Goal: Task Accomplishment & Management: Manage account settings

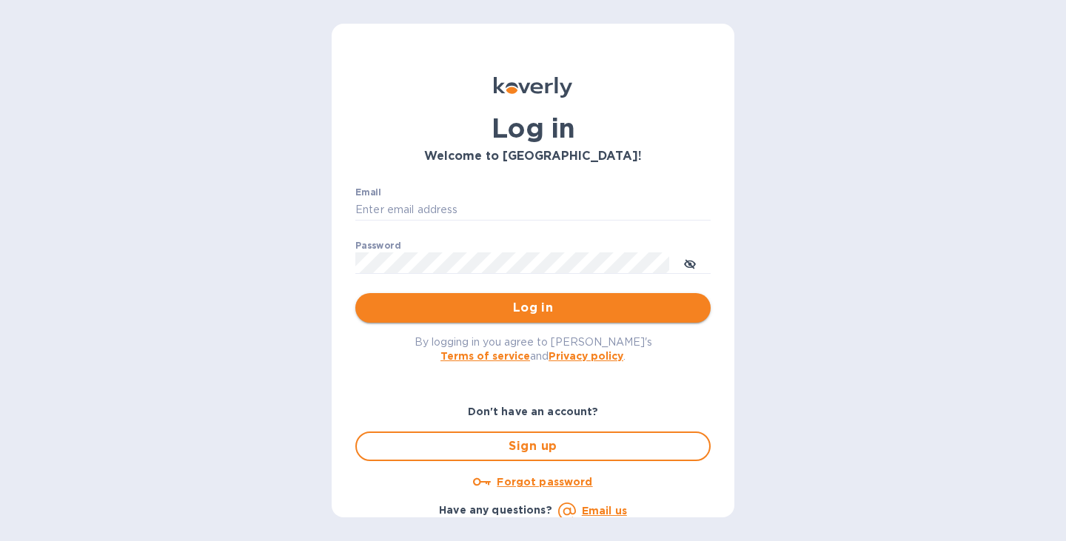
type input "tina@stackhomes.com"
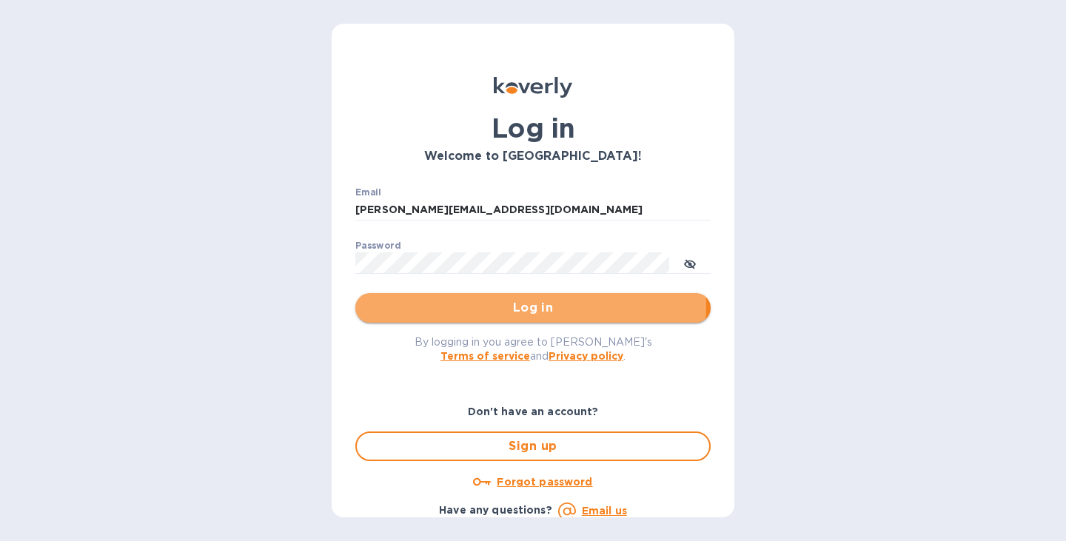
click at [524, 303] on span "Log in" at bounding box center [533, 308] width 332 height 18
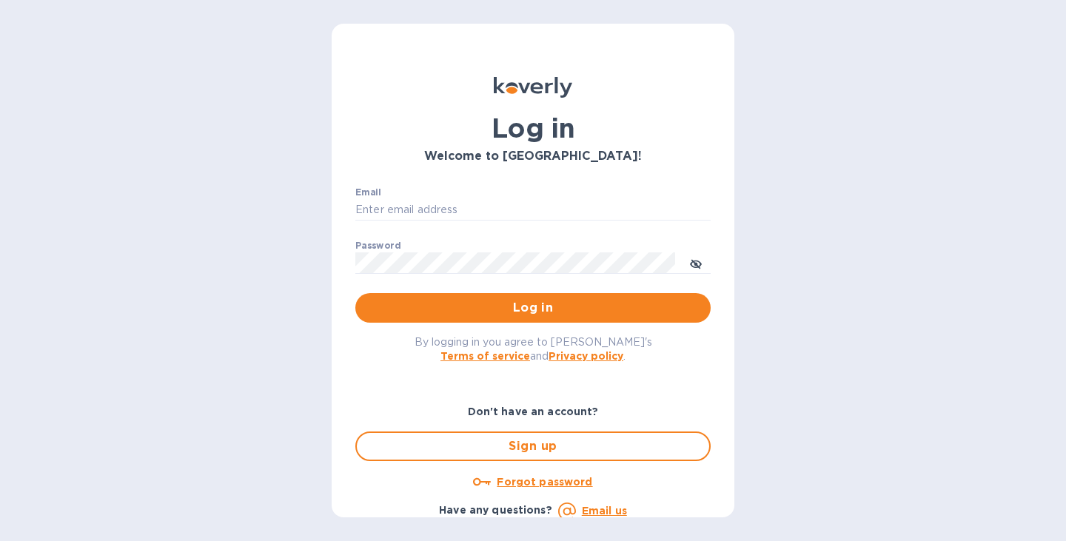
type input "[PERSON_NAME][EMAIL_ADDRESS][DOMAIN_NAME]"
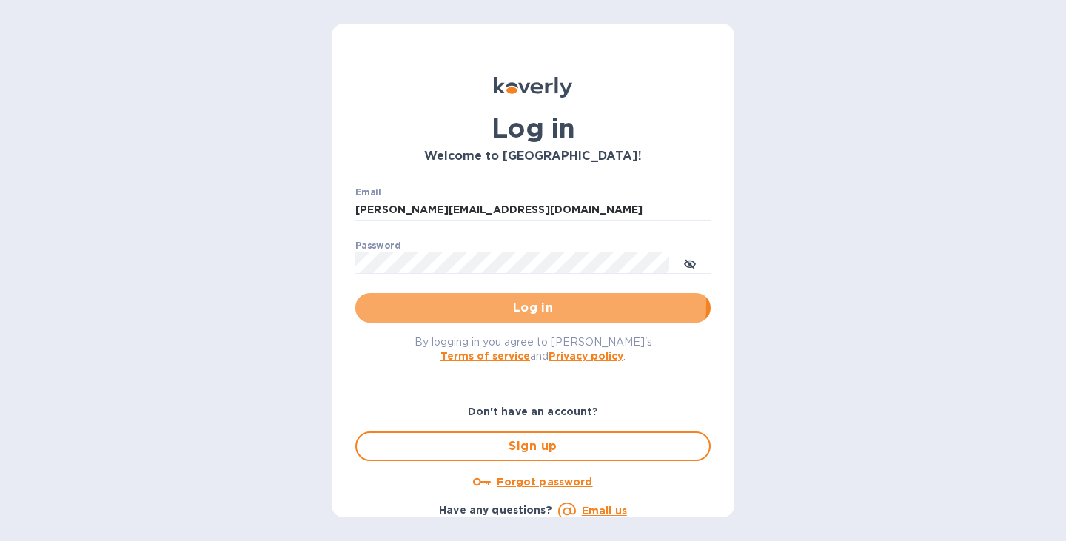
click at [524, 303] on span "Log in" at bounding box center [533, 308] width 332 height 18
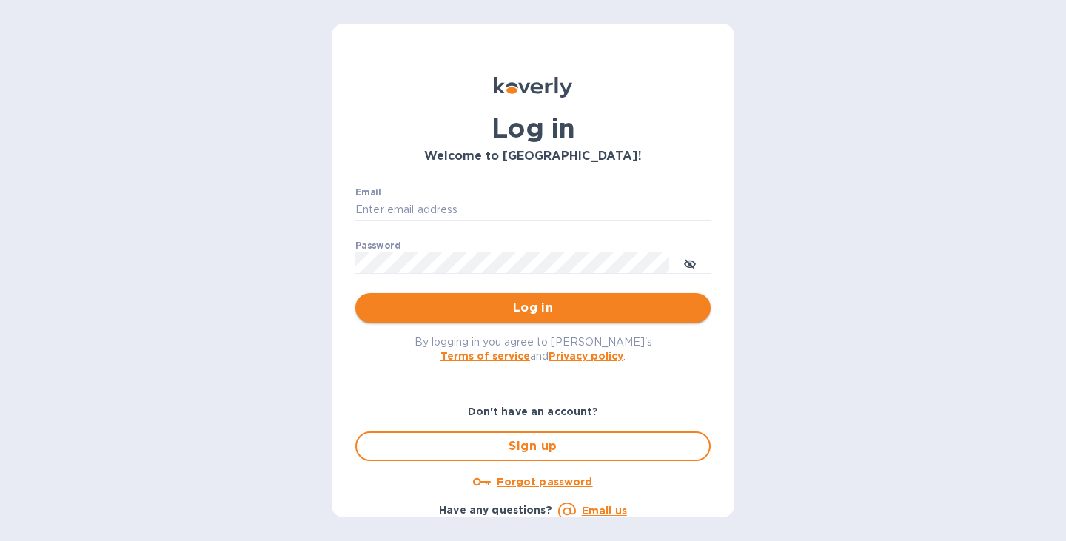
type input "[PERSON_NAME][EMAIL_ADDRESS][DOMAIN_NAME]"
click at [546, 310] on span "Log in" at bounding box center [533, 308] width 332 height 18
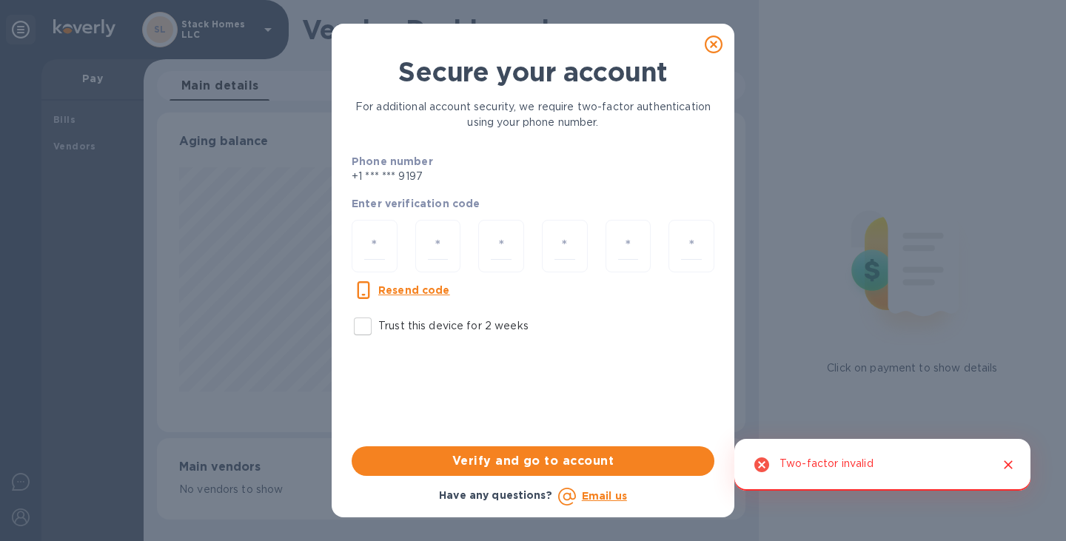
scroll to position [320, 588]
click at [385, 242] on div at bounding box center [375, 246] width 46 height 53
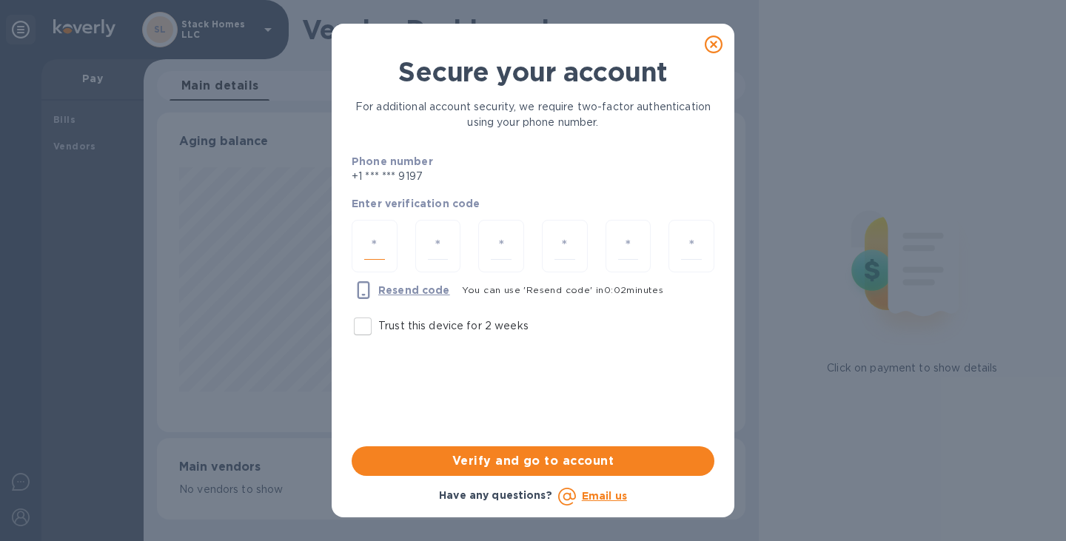
type input "8"
type input "1"
type input "5"
type input "3"
type input "7"
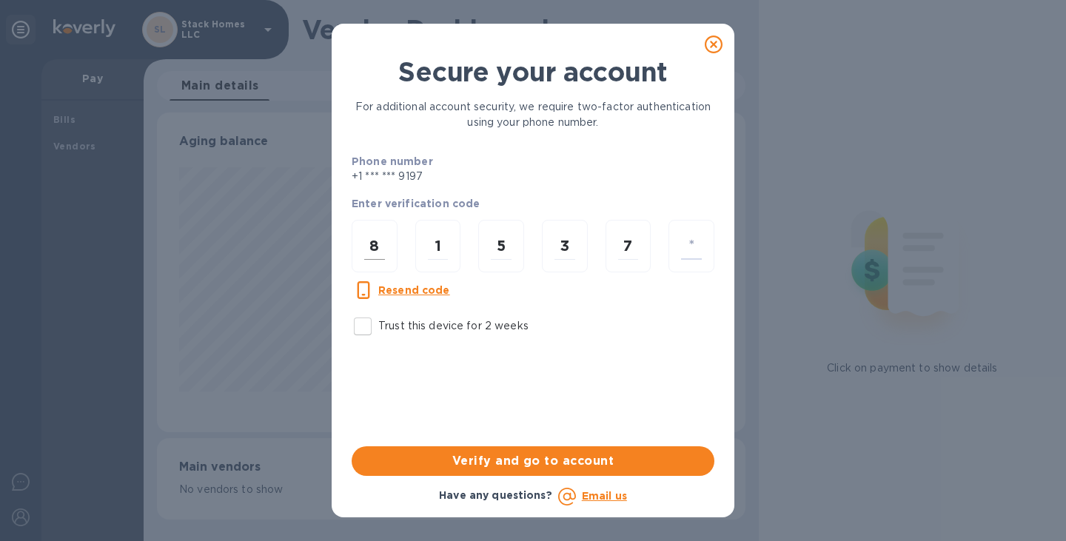
type input "3"
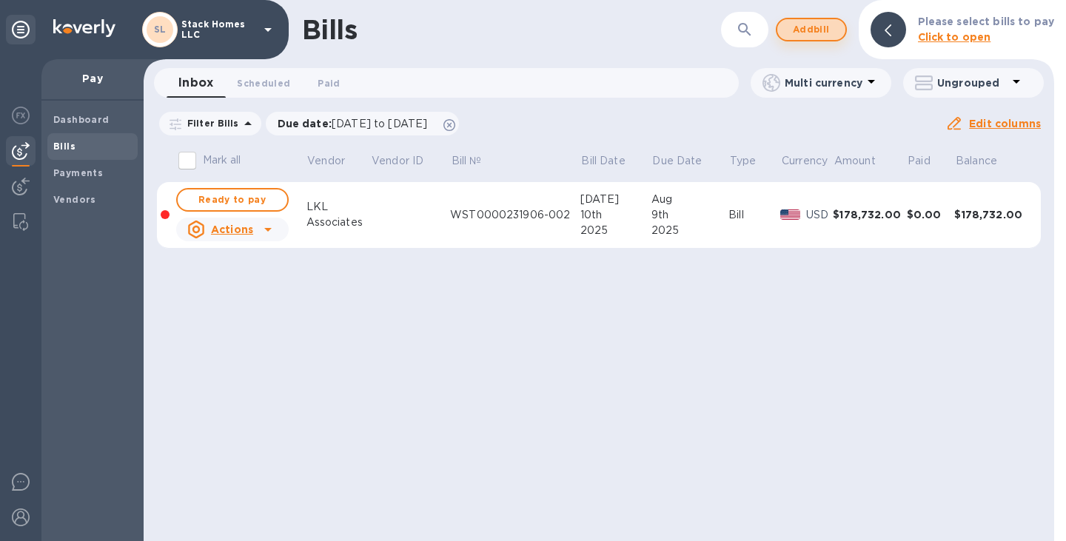
click at [818, 32] on span "Add bill" at bounding box center [811, 30] width 44 height 18
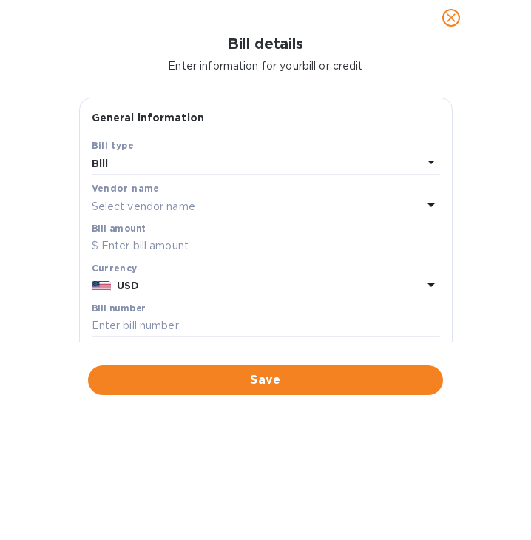
click at [169, 208] on p "Select vendor name" at bounding box center [144, 207] width 104 height 16
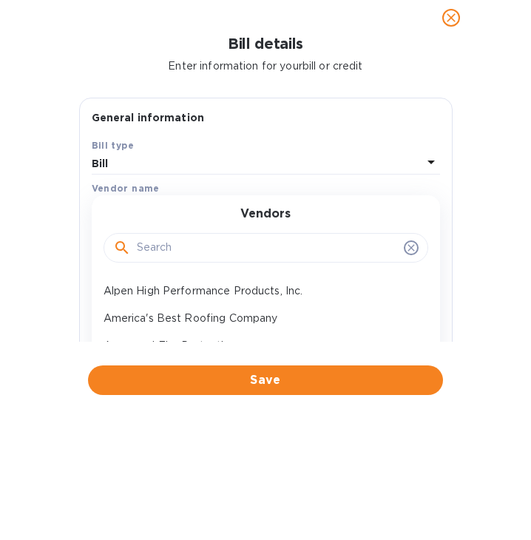
click at [175, 250] on input "text" at bounding box center [267, 248] width 261 height 22
type input "Stalwart Design"
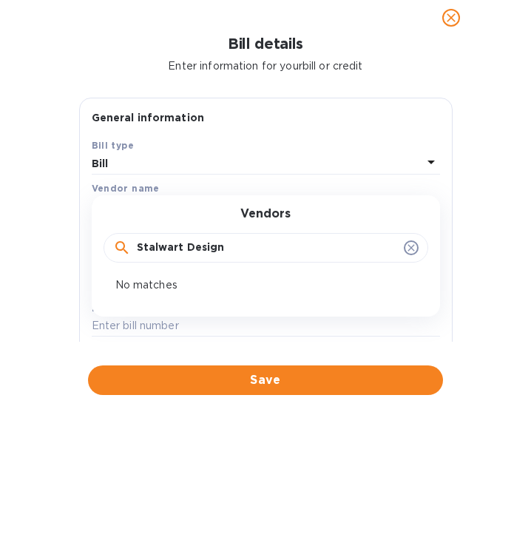
click at [238, 243] on input "Stalwart Design" at bounding box center [267, 248] width 261 height 22
click at [253, 187] on div "Vendor name" at bounding box center [266, 189] width 349 height 16
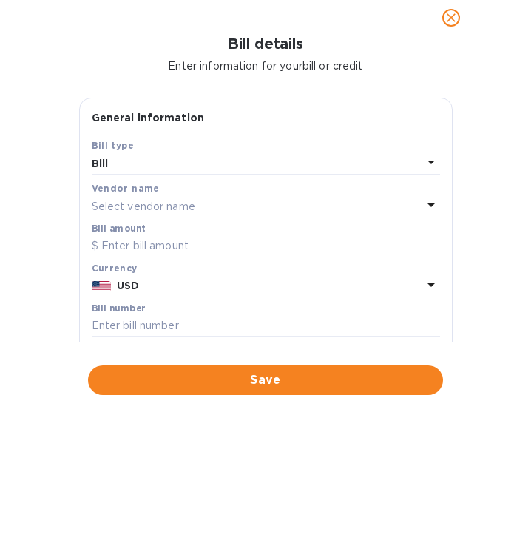
click at [105, 203] on p "Select vendor name" at bounding box center [144, 207] width 104 height 16
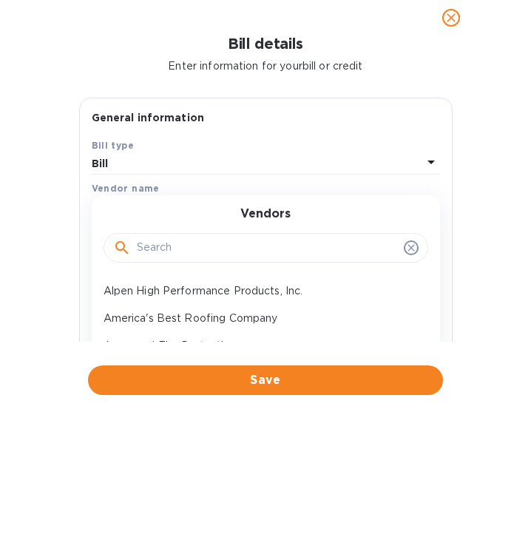
click at [149, 246] on input "text" at bounding box center [267, 248] width 261 height 22
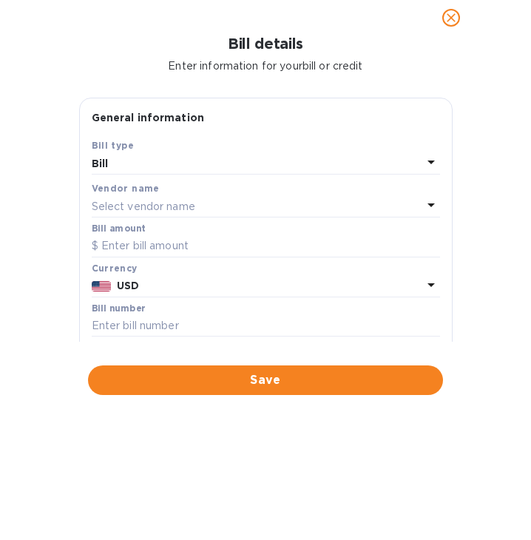
click at [156, 193] on div "Vendor name" at bounding box center [266, 189] width 349 height 16
click at [136, 246] on input "text" at bounding box center [266, 246] width 349 height 22
type input "1,000"
click at [127, 208] on p "Select vendor name" at bounding box center [144, 207] width 104 height 16
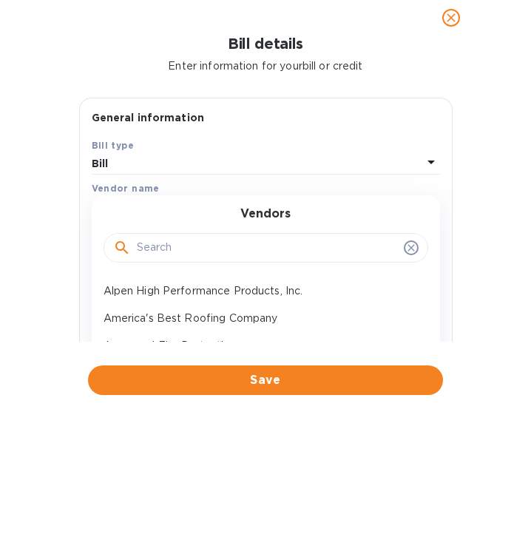
click at [159, 246] on input "text" at bounding box center [267, 248] width 261 height 22
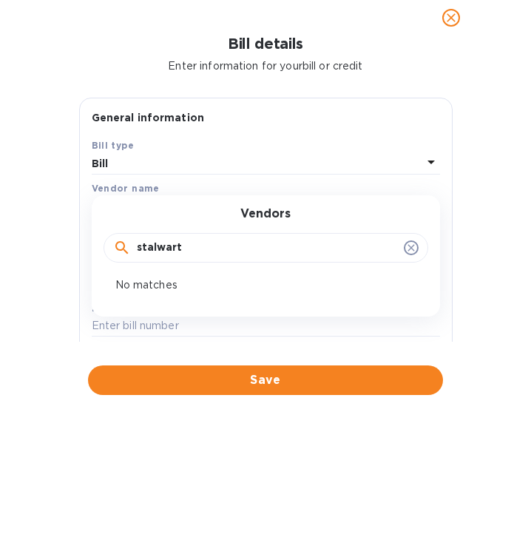
type input "stalwart"
click at [406, 248] on icon at bounding box center [412, 248] width 12 height 12
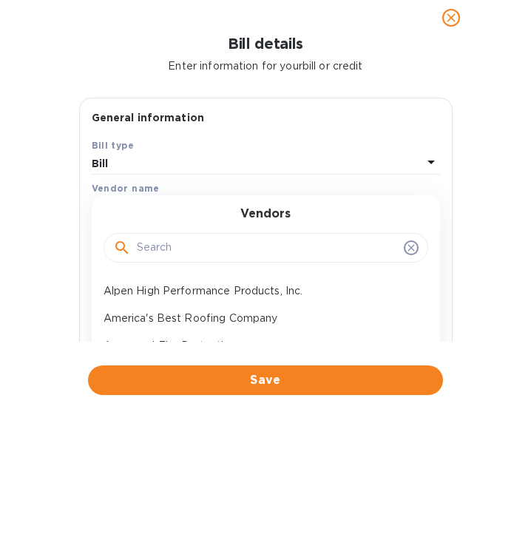
click at [449, 18] on icon "close" at bounding box center [451, 17] width 15 height 15
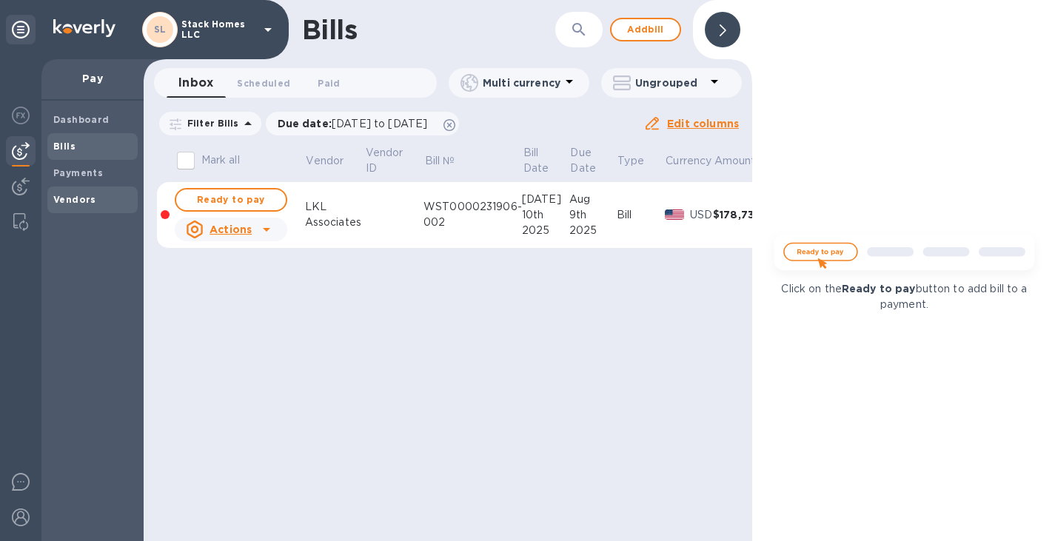
click at [84, 196] on b "Vendors" at bounding box center [74, 199] width 43 height 11
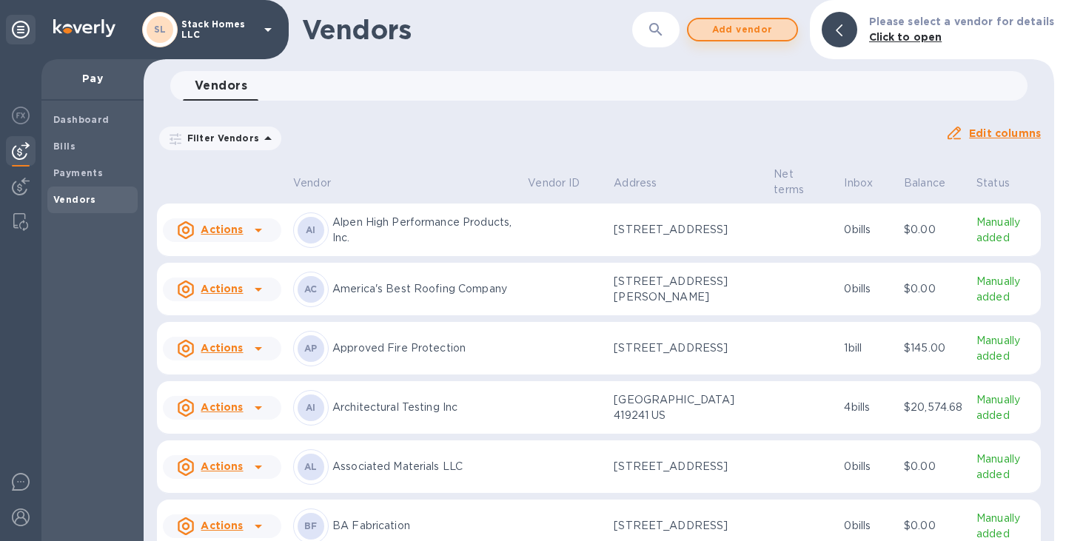
click at [760, 30] on span "Add vendor" at bounding box center [742, 30] width 84 height 18
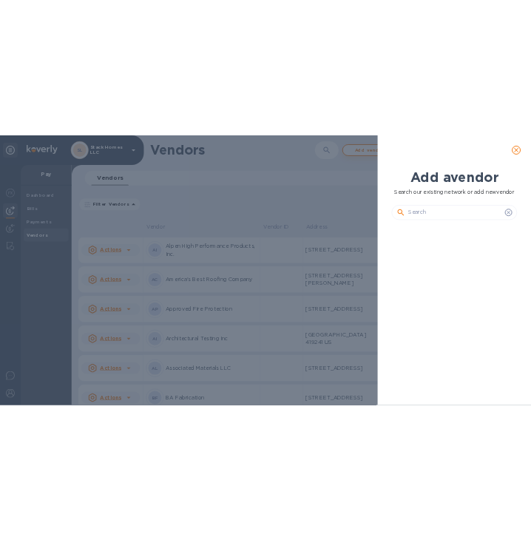
scroll to position [309, 258]
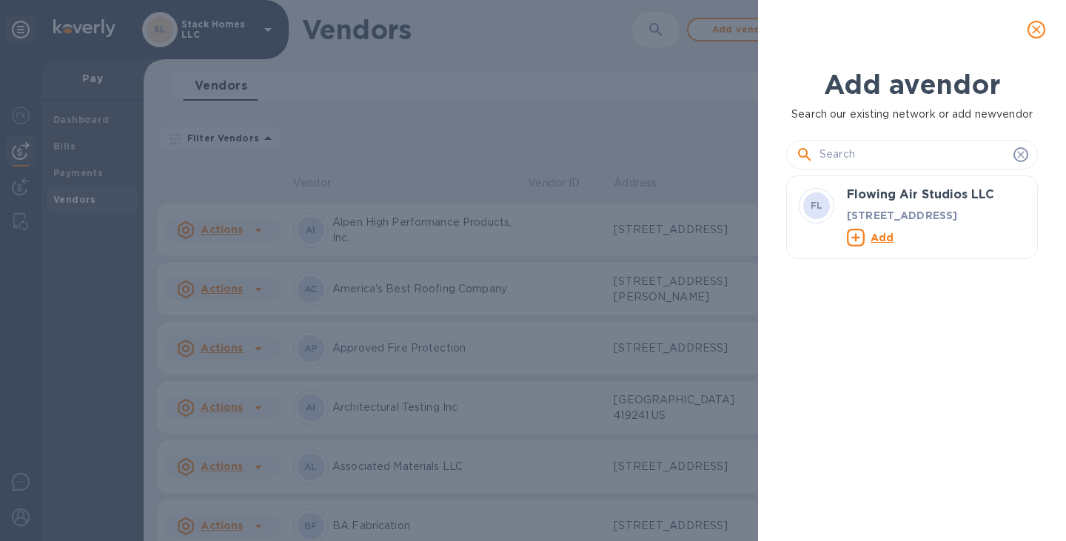
click at [912, 157] on input "text" at bounding box center [913, 155] width 188 height 22
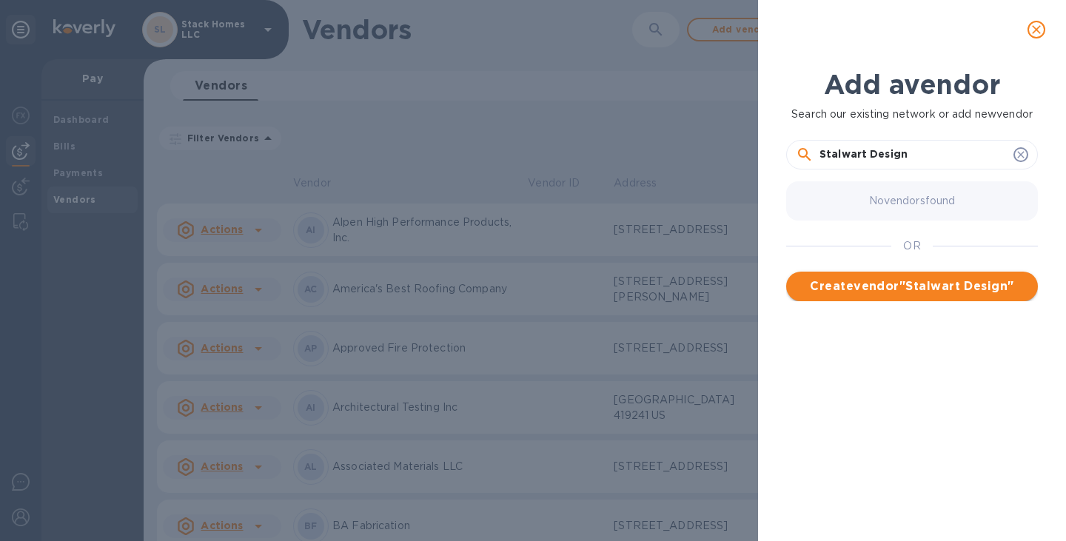
type input "Stalwart Design"
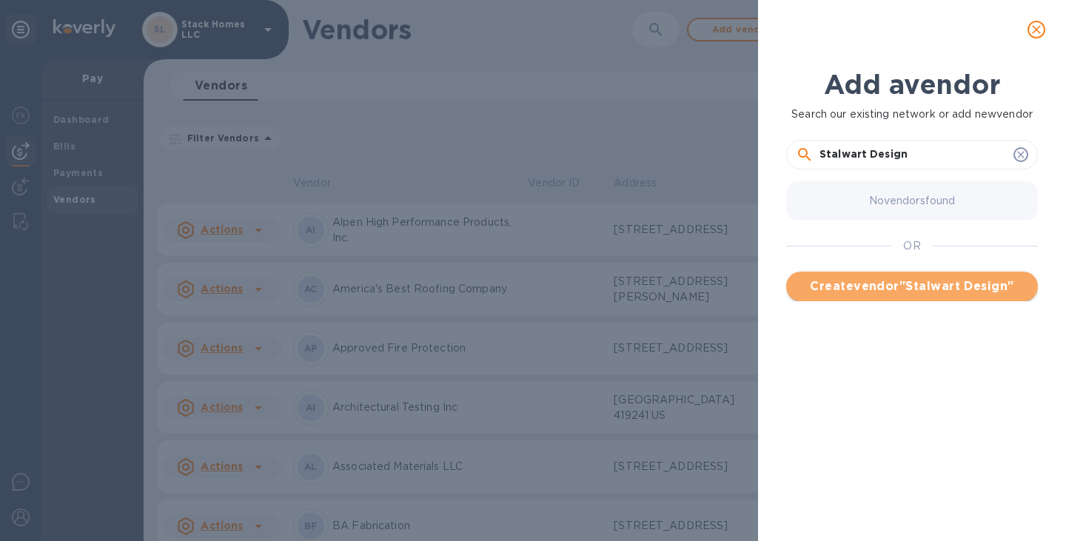
click at [854, 289] on span "Create vendor " Stalwart Design "" at bounding box center [912, 287] width 228 height 18
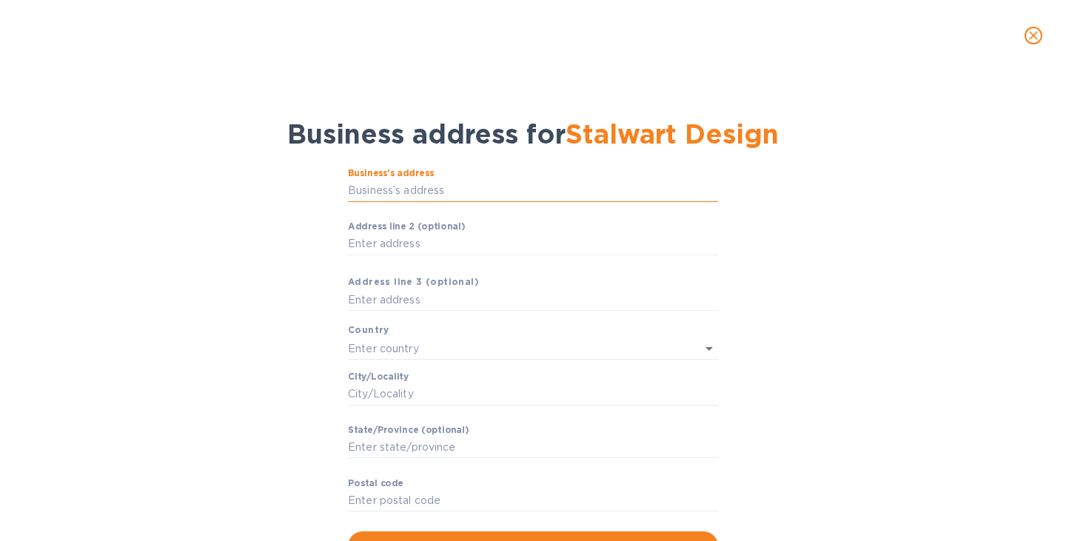
click at [432, 189] on input "Business’s аddress" at bounding box center [533, 191] width 370 height 22
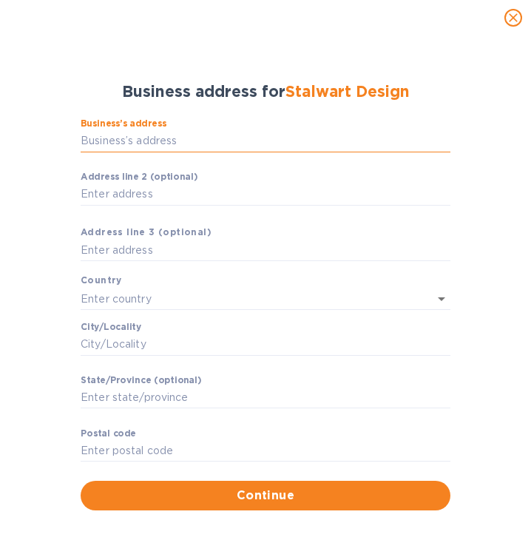
click at [124, 138] on input "Business’s аddress" at bounding box center [266, 141] width 370 height 22
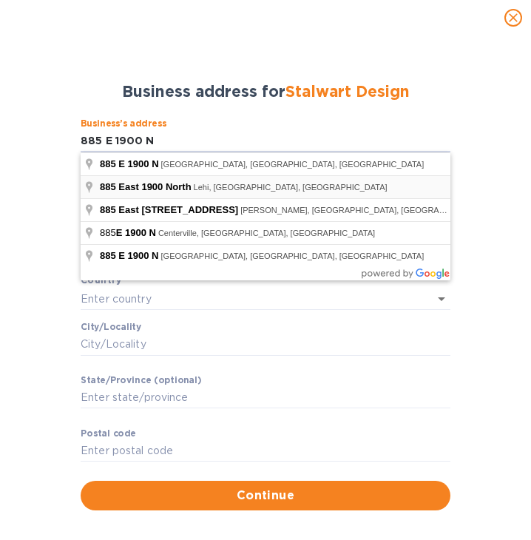
type input "885 East 1900 North"
type input "United States"
type input "Lehi"
type input "UT"
type input "84043"
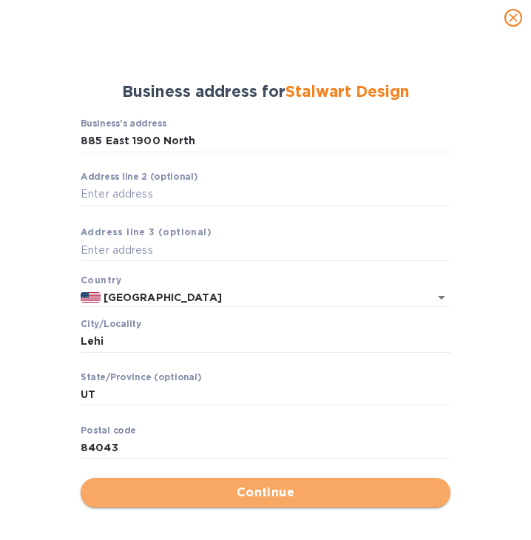
click at [258, 494] on span "Continue" at bounding box center [266, 493] width 346 height 18
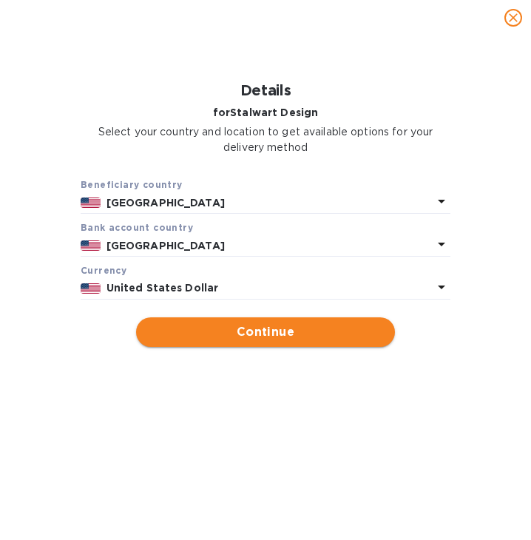
click at [249, 325] on span "Continue" at bounding box center [265, 332] width 235 height 18
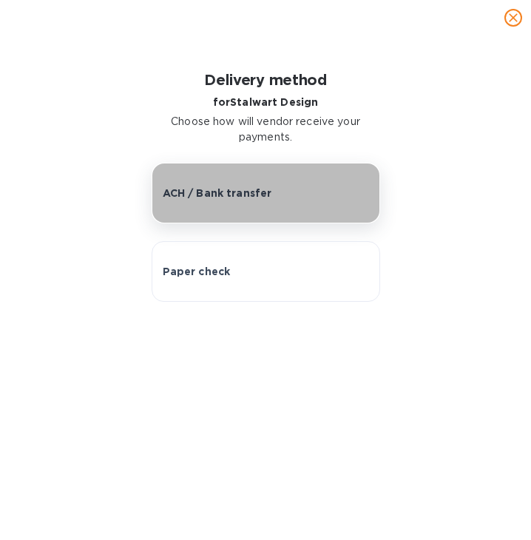
click at [223, 193] on p "ACH / Bank transfer" at bounding box center [218, 193] width 110 height 15
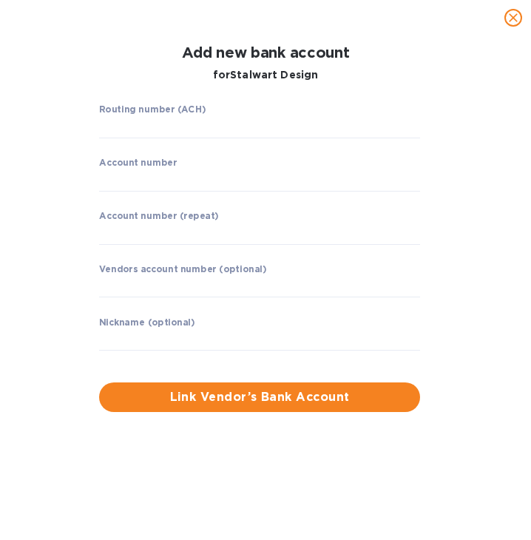
click at [509, 17] on icon "close" at bounding box center [513, 17] width 15 height 15
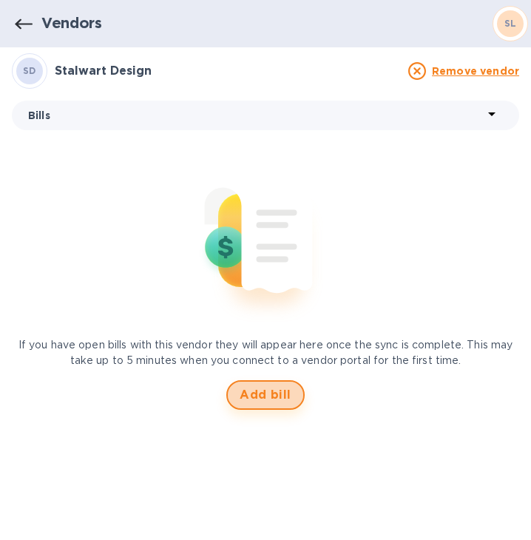
click at [245, 389] on span "Add bill" at bounding box center [266, 395] width 52 height 18
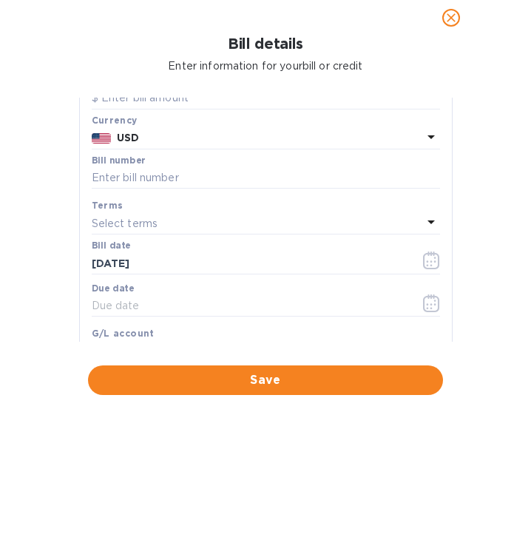
scroll to position [74, 0]
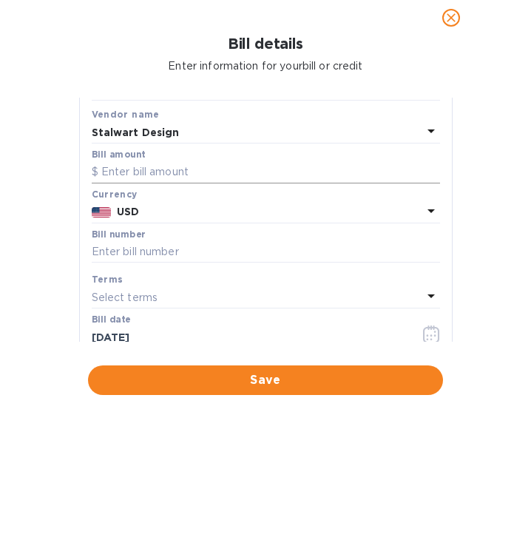
click at [181, 172] on input "text" at bounding box center [266, 172] width 349 height 22
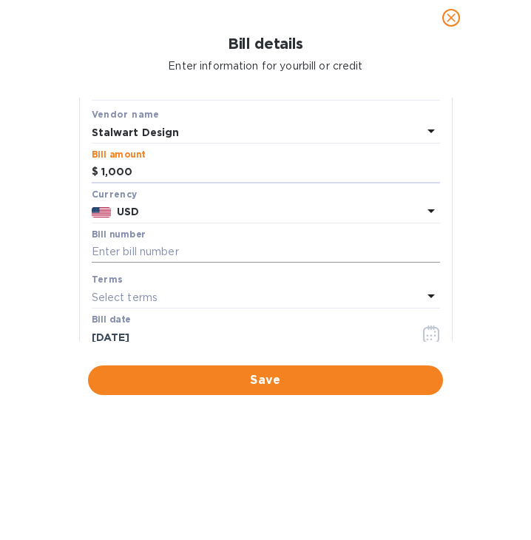
type input "1,000"
click at [161, 255] on input "text" at bounding box center [266, 252] width 349 height 22
click at [167, 257] on input "text" at bounding box center [266, 252] width 349 height 22
paste input "25035.1"
type input "25035.1"
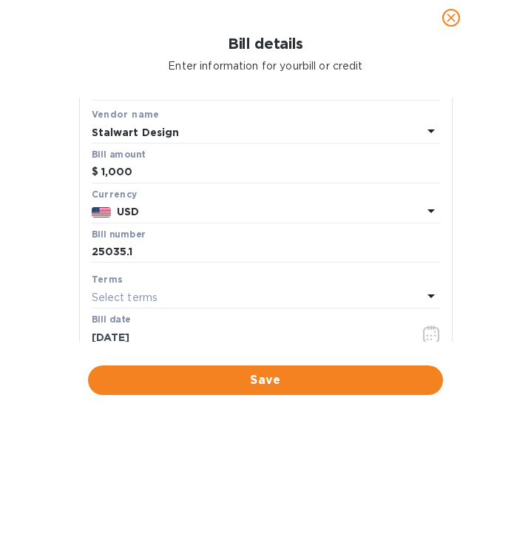
click at [172, 294] on div "Select terms" at bounding box center [257, 297] width 331 height 21
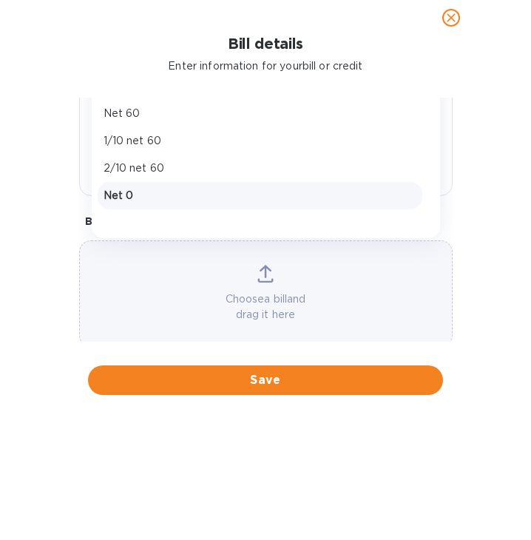
scroll to position [296, 0]
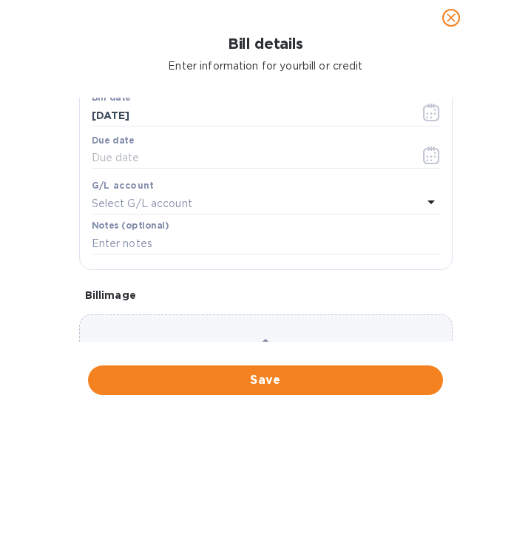
click at [440, 132] on div "Save Bill type Bill Vendor name Stalwart Design Bill amount $ 1,000 Currency US…" at bounding box center [266, 56] width 372 height 428
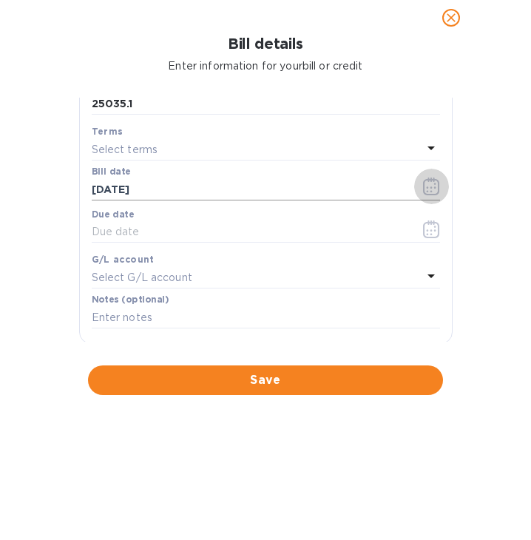
click at [423, 189] on icon "button" at bounding box center [431, 187] width 17 height 18
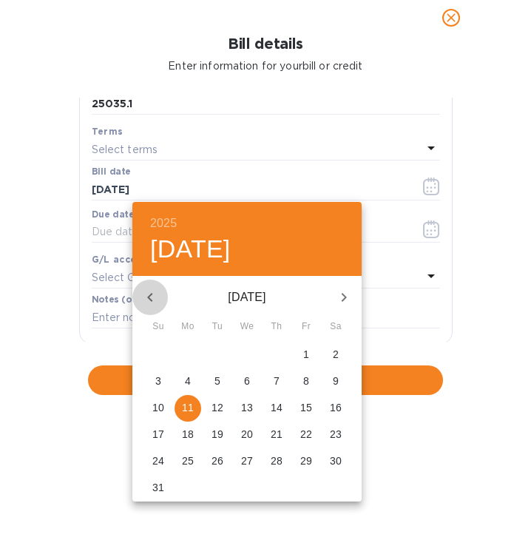
click at [145, 297] on icon "button" at bounding box center [150, 298] width 18 height 18
click at [301, 360] on span "4" at bounding box center [306, 354] width 27 height 15
type input "07/04/2025"
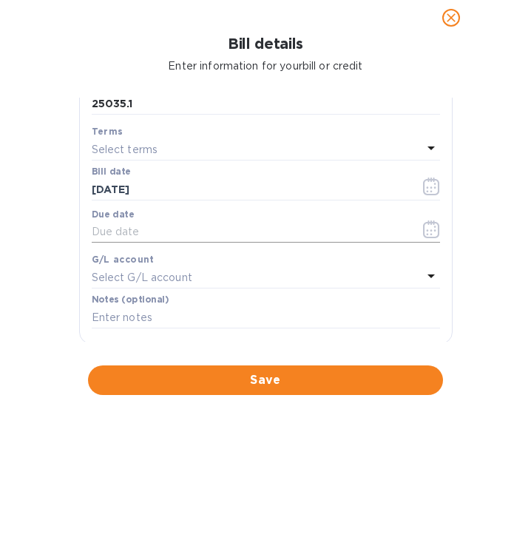
click at [423, 229] on icon "button" at bounding box center [431, 230] width 17 height 18
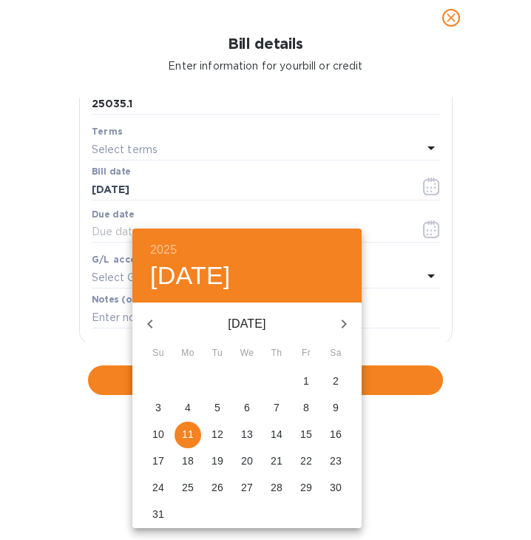
click at [187, 408] on p "4" at bounding box center [188, 407] width 6 height 15
type input "08/04/2025"
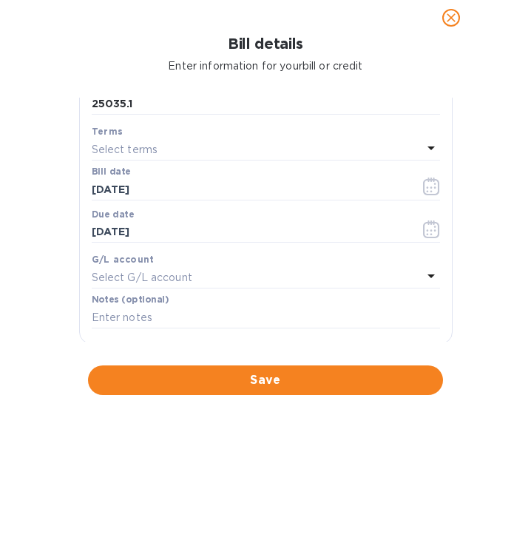
click at [238, 276] on div "Select G/L account" at bounding box center [257, 277] width 331 height 21
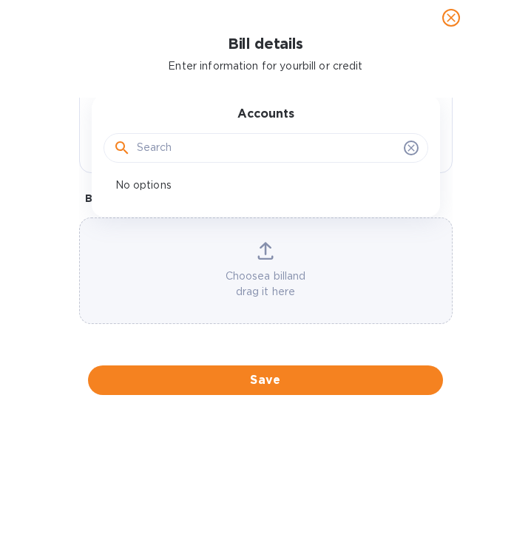
scroll to position [395, 0]
click at [409, 150] on icon at bounding box center [412, 148] width 12 height 12
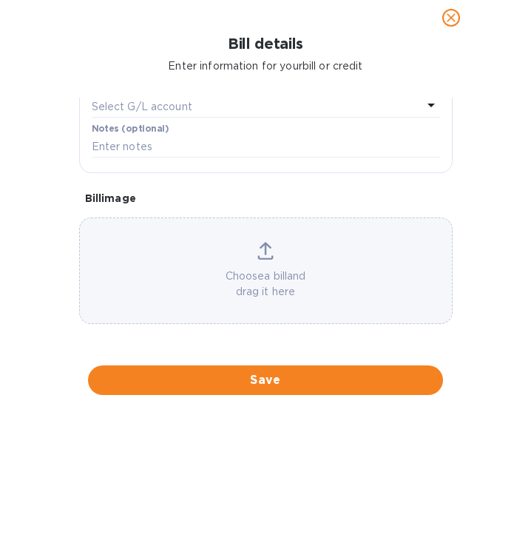
click at [473, 143] on div "Bill details Enter information for your bill or credit General information Save…" at bounding box center [265, 288] width 531 height 505
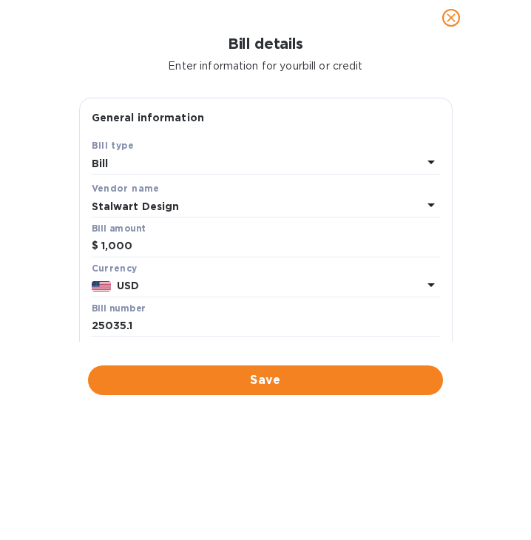
scroll to position [74, 0]
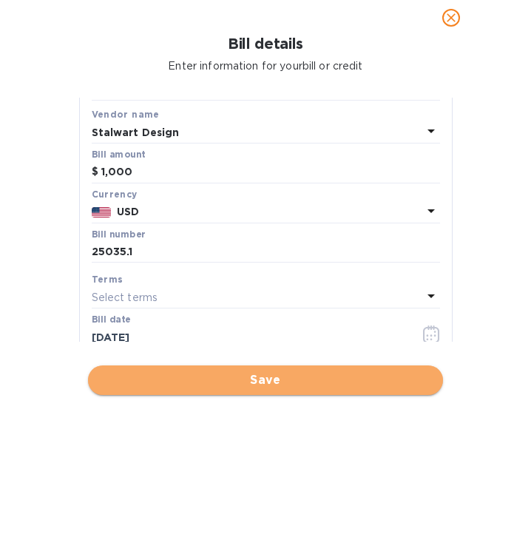
click at [219, 387] on span "Save" at bounding box center [266, 381] width 332 height 18
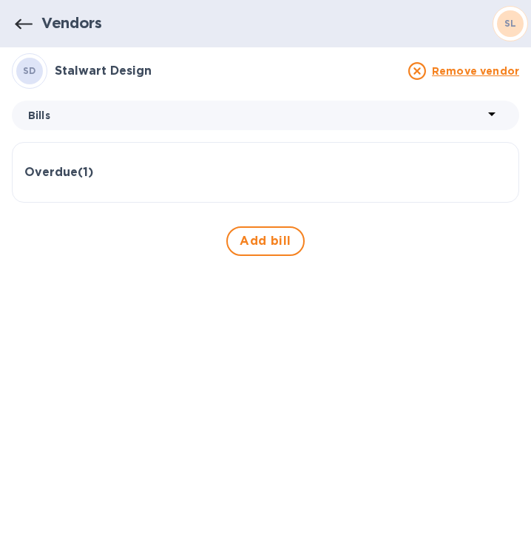
click at [70, 174] on h3 "Overdue ( 1 )" at bounding box center [58, 173] width 69 height 14
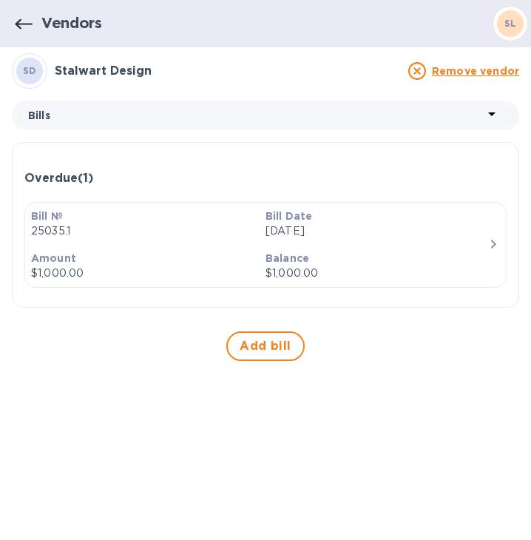
click at [151, 231] on p "25035.1" at bounding box center [142, 232] width 223 height 16
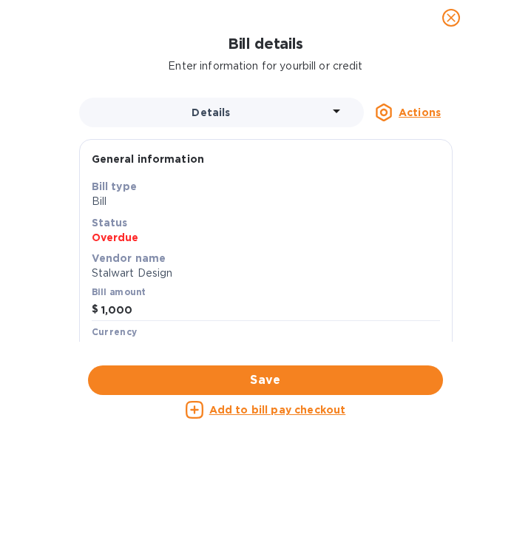
click at [298, 407] on u "Add to bill pay checkout" at bounding box center [277, 410] width 137 height 12
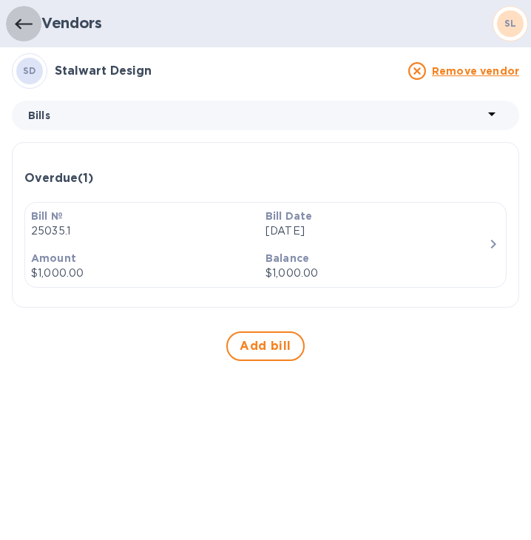
click at [24, 19] on icon "button" at bounding box center [24, 25] width 18 height 18
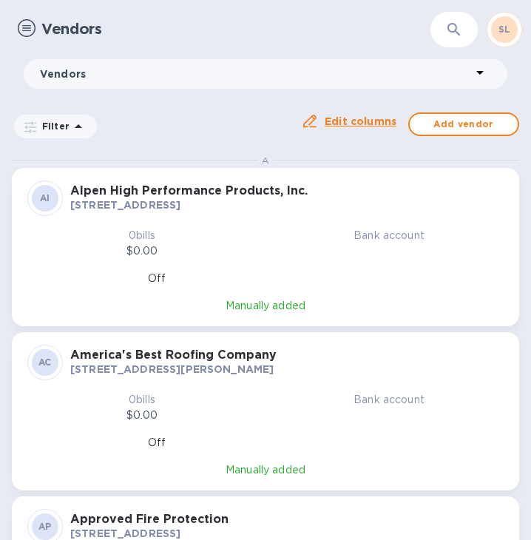
click at [30, 32] on img at bounding box center [27, 28] width 18 height 18
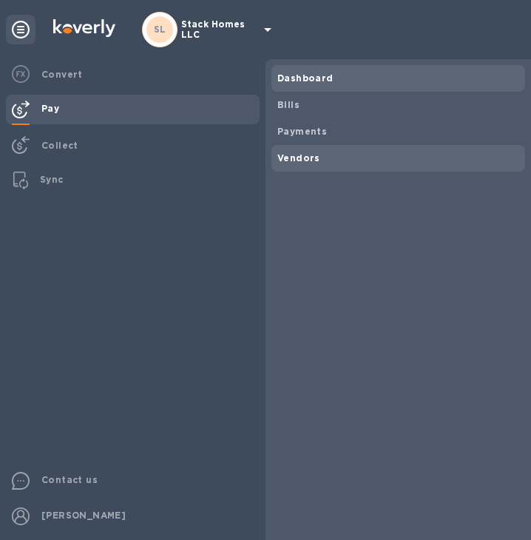
click at [304, 82] on b "Dashboard" at bounding box center [306, 78] width 56 height 11
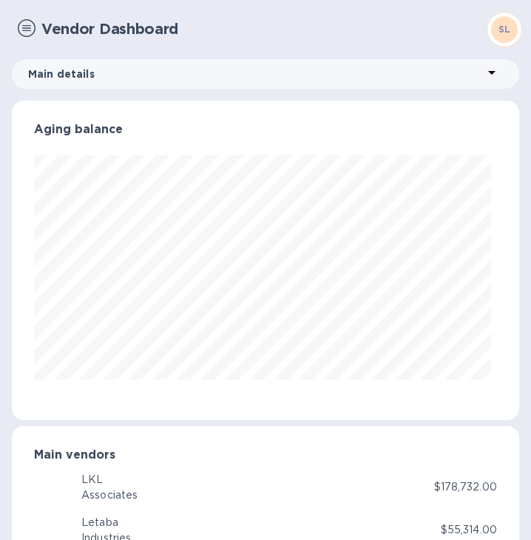
scroll to position [320, 502]
click at [27, 29] on img at bounding box center [27, 28] width 18 height 18
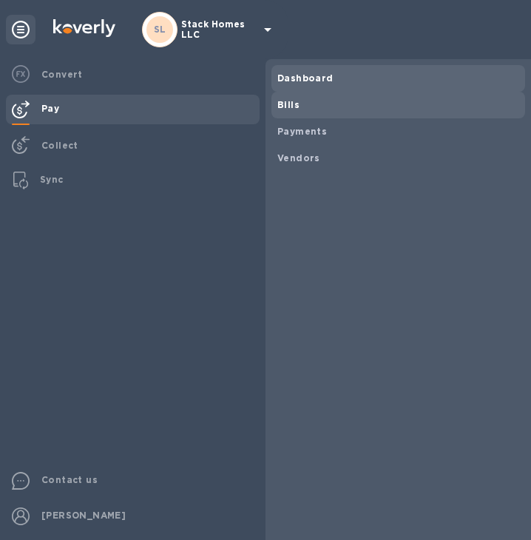
click at [283, 101] on b "Bills" at bounding box center [289, 104] width 22 height 11
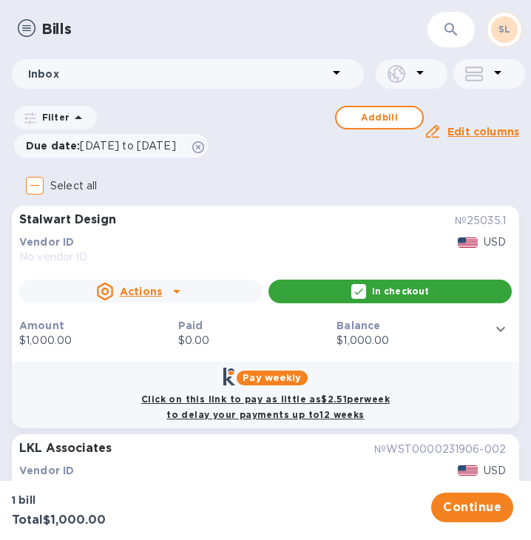
click at [310, 400] on b "Click on this link to pay as little as $2.51 per week to delay your payments up…" at bounding box center [265, 407] width 249 height 27
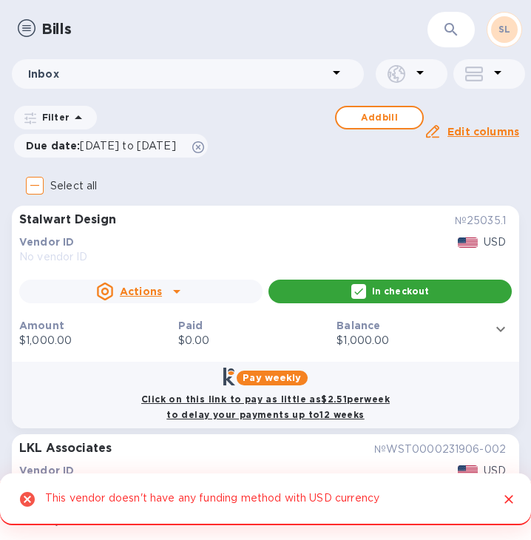
click at [28, 19] on div "Bills" at bounding box center [197, 29] width 371 height 33
click at [29, 27] on img at bounding box center [27, 28] width 18 height 18
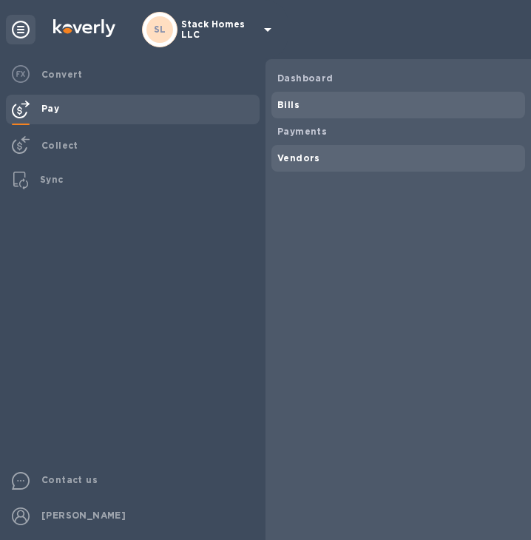
drag, startPoint x: 305, startPoint y: 169, endPoint x: 303, endPoint y: 161, distance: 8.3
click at [305, 169] on div "Vendors" at bounding box center [399, 158] width 254 height 27
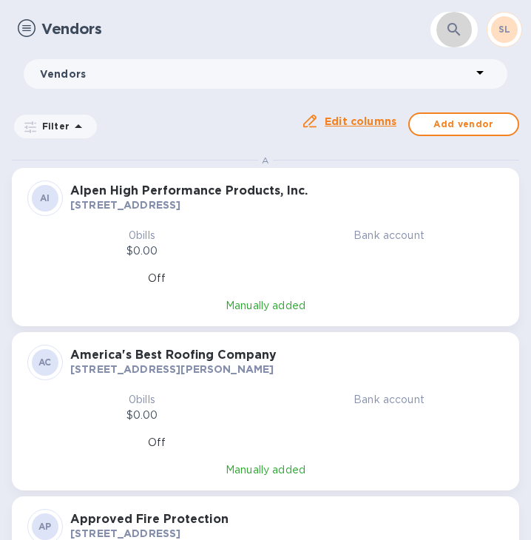
click at [456, 22] on icon "button" at bounding box center [455, 30] width 18 height 18
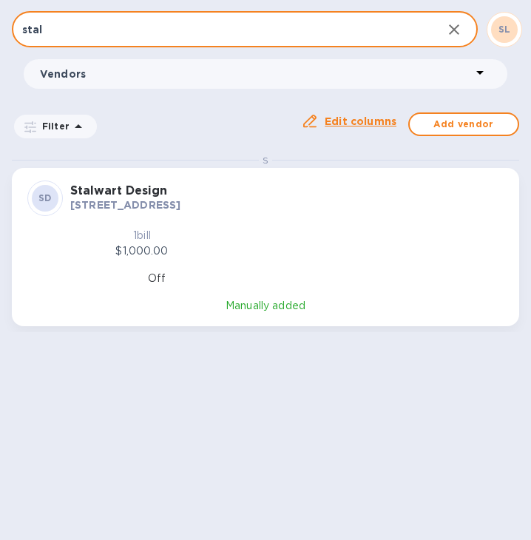
type input "stal"
click at [221, 218] on div "SD Stalwart Design 885 East 1900 North, Lehi, UT 84043 US" at bounding box center [266, 198] width 494 height 53
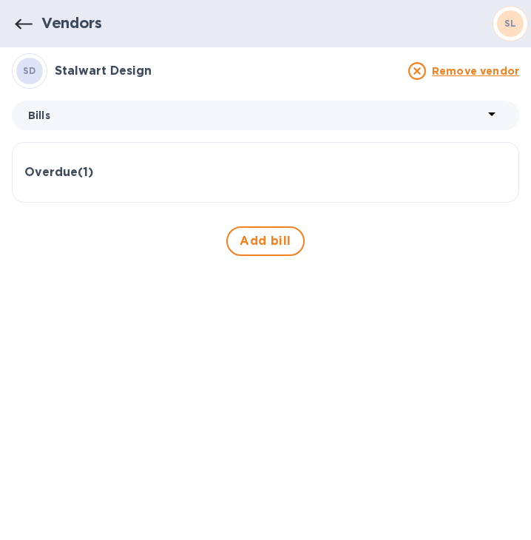
click at [505, 115] on div "Bills" at bounding box center [266, 116] width 508 height 30
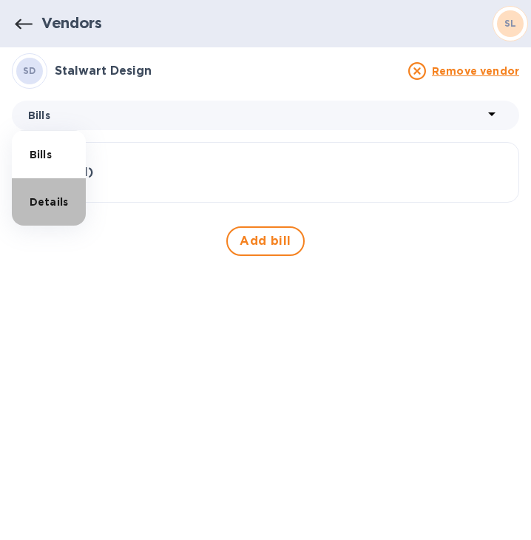
click at [50, 206] on span "Details" at bounding box center [49, 203] width 38 height 16
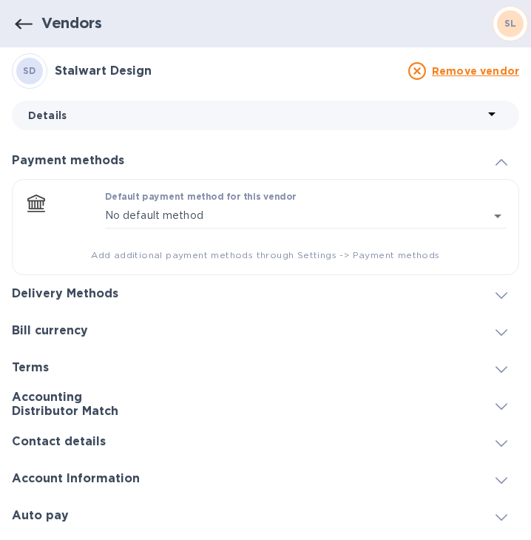
click at [503, 290] on span at bounding box center [502, 294] width 12 height 14
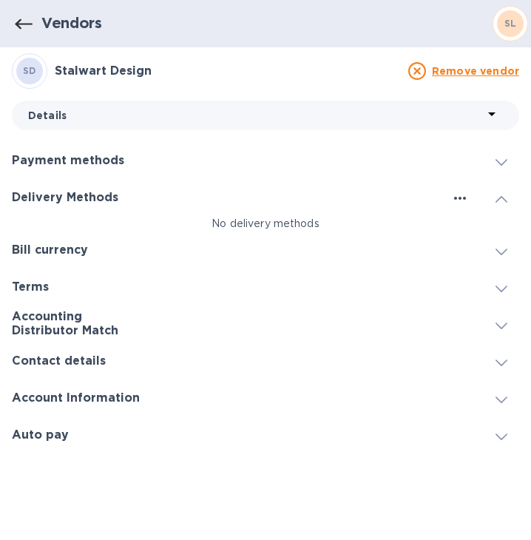
click at [459, 201] on icon "button" at bounding box center [461, 198] width 18 height 18
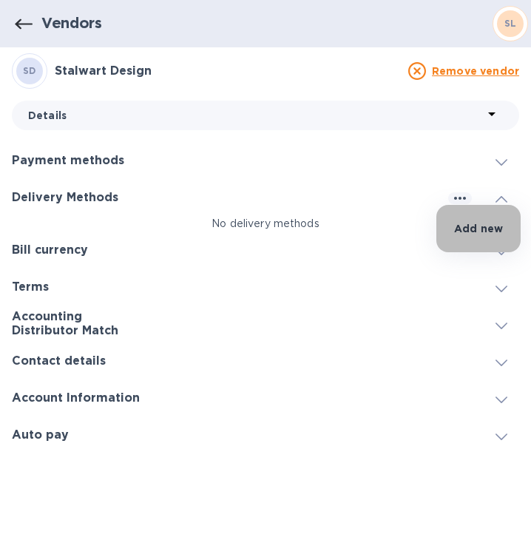
click at [471, 221] on p "Add new" at bounding box center [478, 228] width 49 height 15
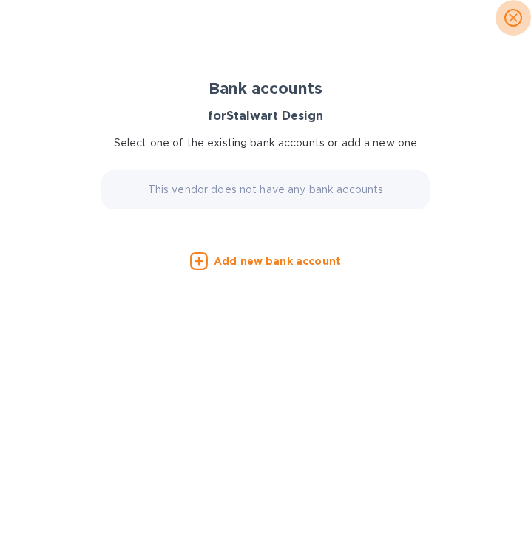
click at [512, 13] on icon "close" at bounding box center [513, 17] width 15 height 15
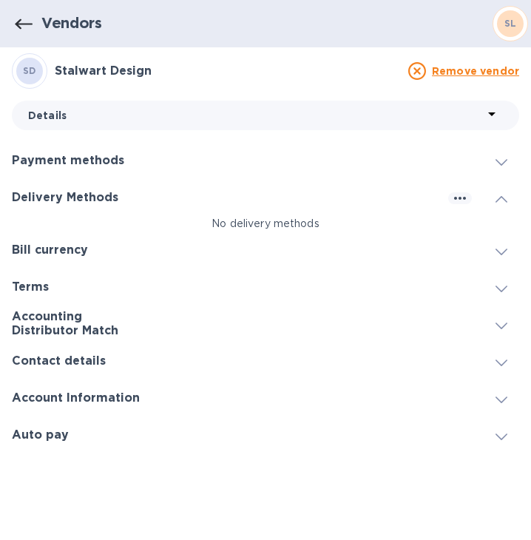
click at [506, 161] on icon at bounding box center [502, 162] width 12 height 7
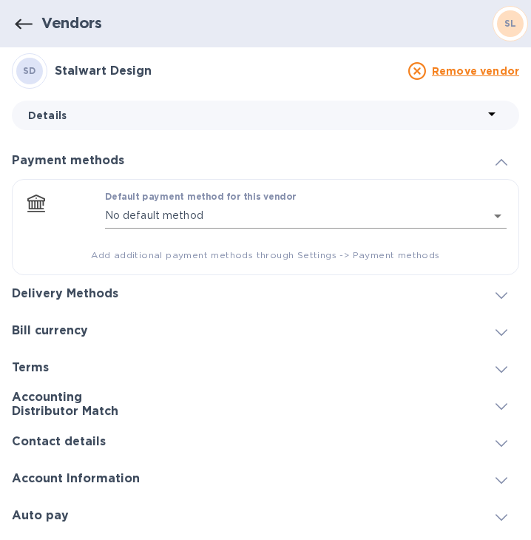
click at [485, 215] on body "SL Stack Homes LLC Convert Pay Collect Sync Contact us Tina Catchings Dashboard…" at bounding box center [265, 270] width 531 height 540
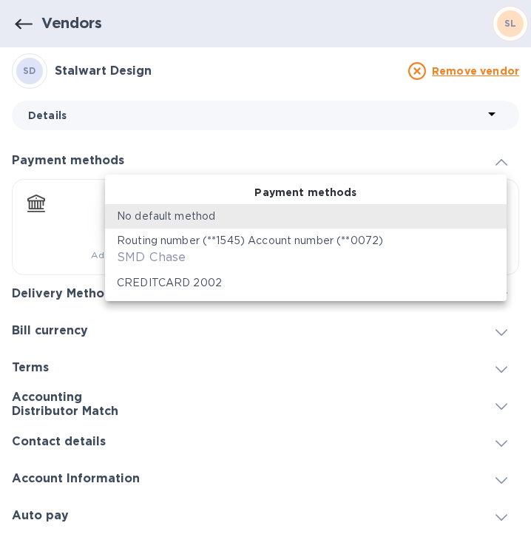
click at [209, 256] on div "Routing number (**1545) Account number (**0072) SMD Chase" at bounding box center [306, 249] width 378 height 33
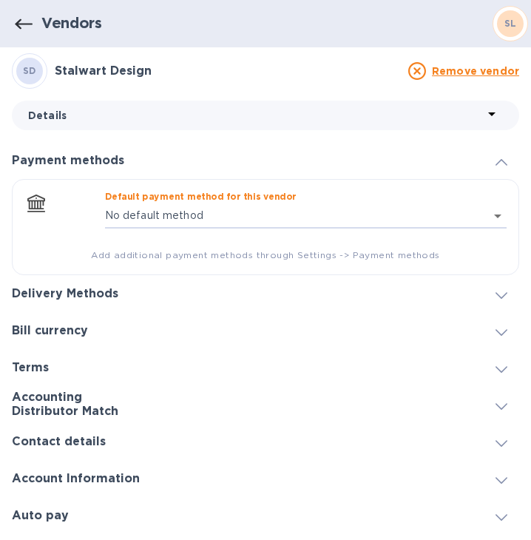
type input "606517809212840505574000850400016"
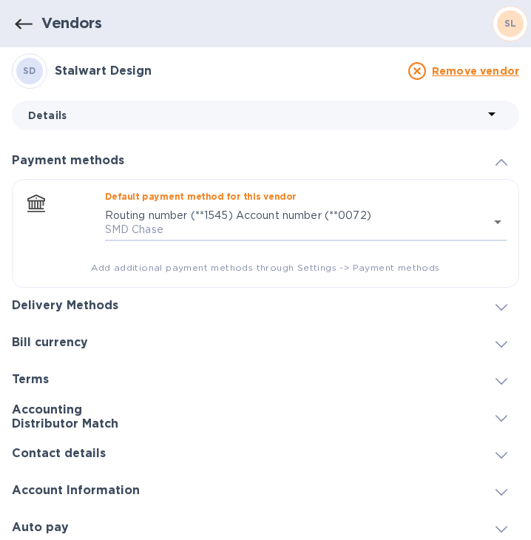
click at [500, 161] on icon at bounding box center [502, 162] width 12 height 7
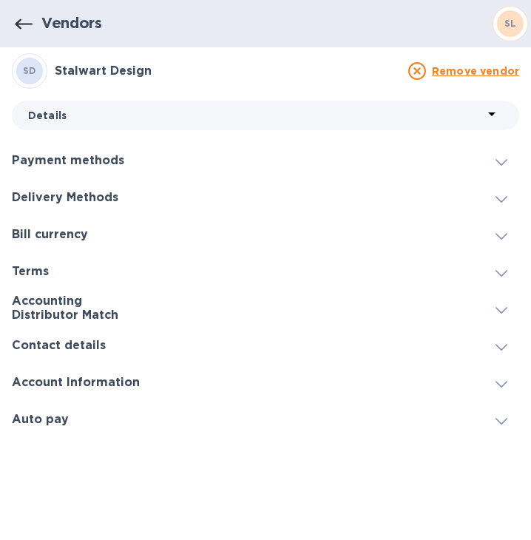
click at [497, 235] on icon at bounding box center [502, 236] width 12 height 7
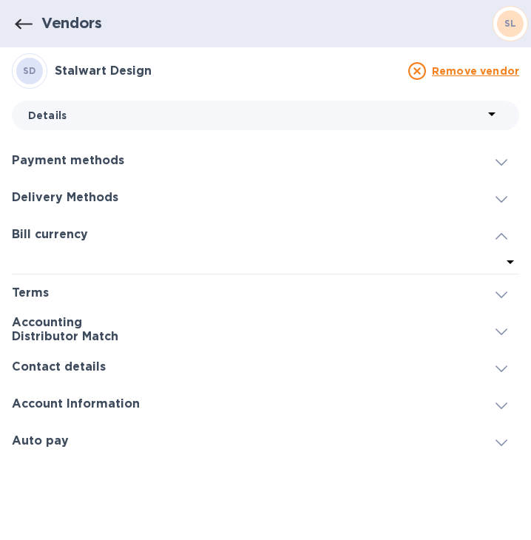
click at [513, 259] on icon at bounding box center [511, 262] width 18 height 18
click at [503, 408] on icon at bounding box center [502, 406] width 12 height 7
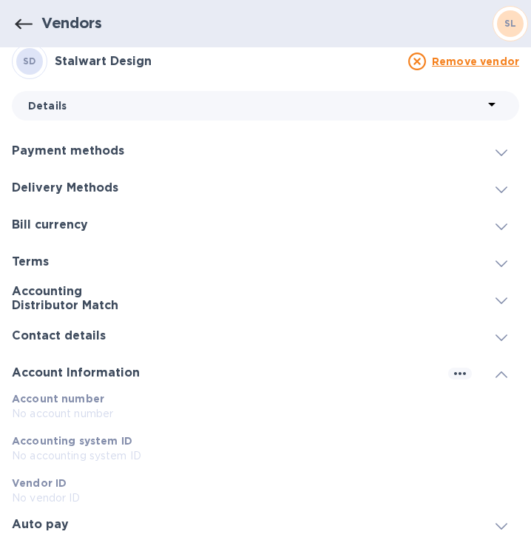
scroll to position [13, 0]
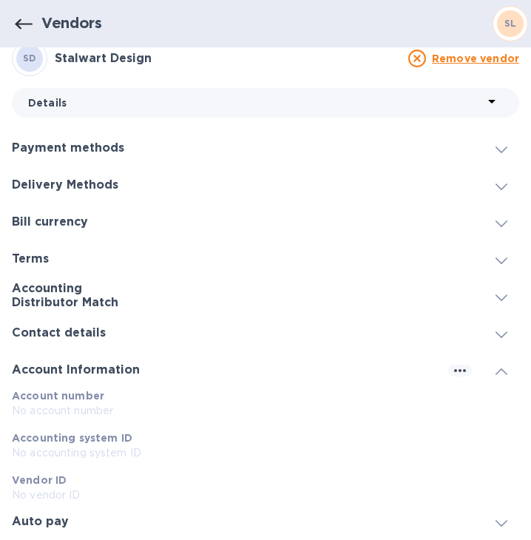
click at [496, 329] on span at bounding box center [502, 333] width 12 height 14
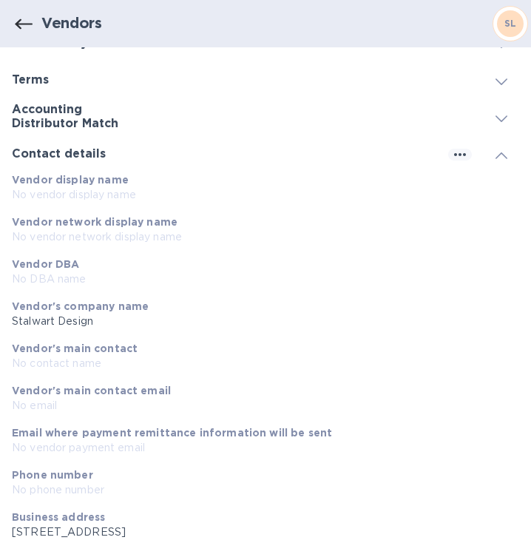
scroll to position [118, 0]
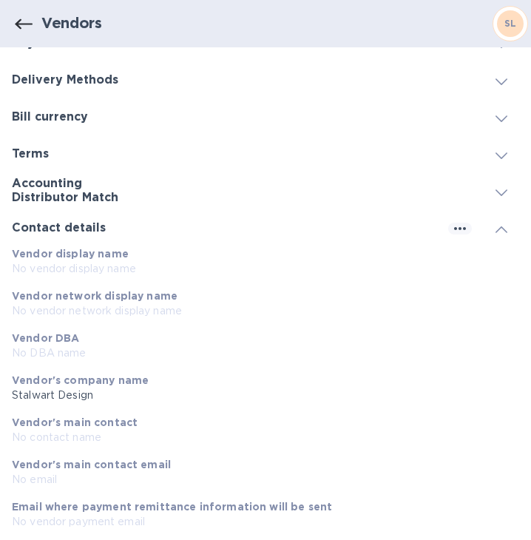
click at [500, 193] on icon at bounding box center [502, 192] width 12 height 7
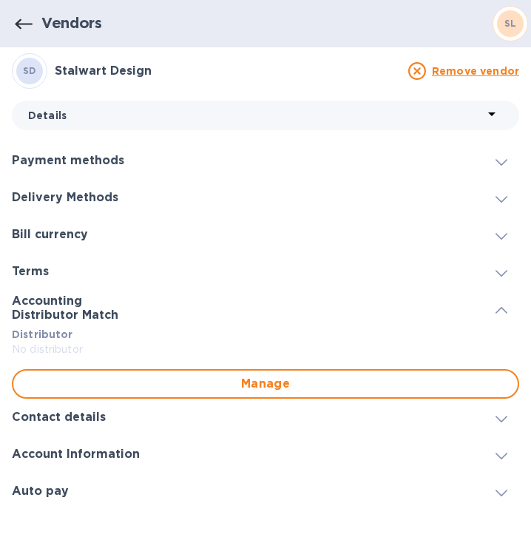
click at [492, 238] on div at bounding box center [502, 234] width 36 height 15
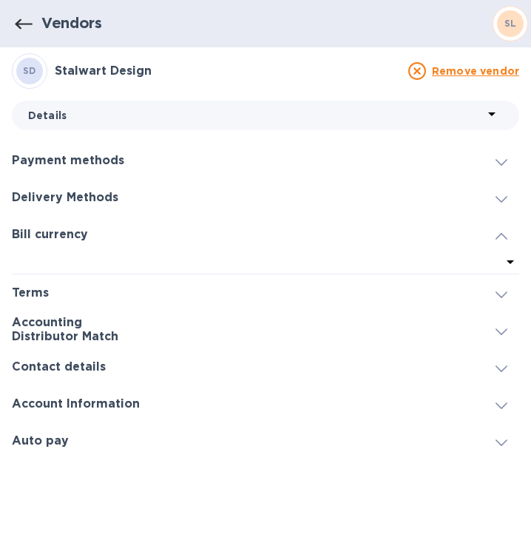
click at [496, 200] on icon at bounding box center [502, 199] width 12 height 7
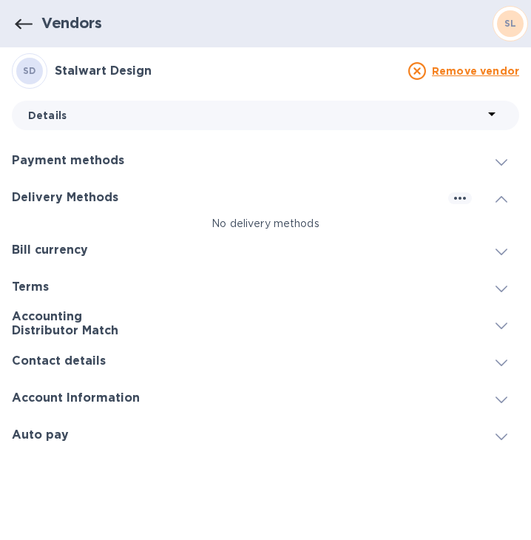
click at [500, 161] on icon at bounding box center [502, 162] width 12 height 7
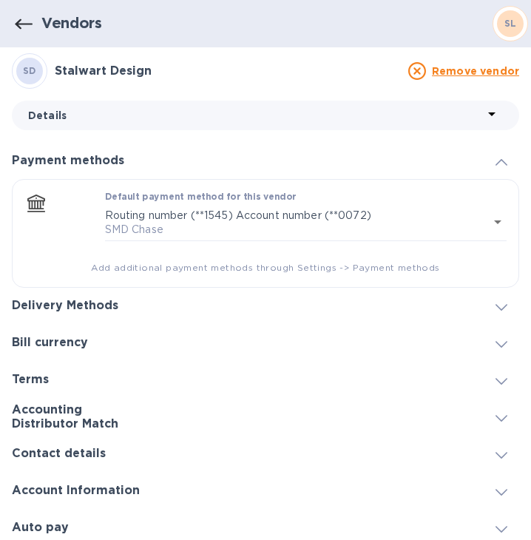
click at [484, 110] on icon at bounding box center [492, 114] width 18 height 18
click at [484, 110] on div at bounding box center [265, 270] width 531 height 540
click at [497, 310] on icon at bounding box center [502, 307] width 12 height 7
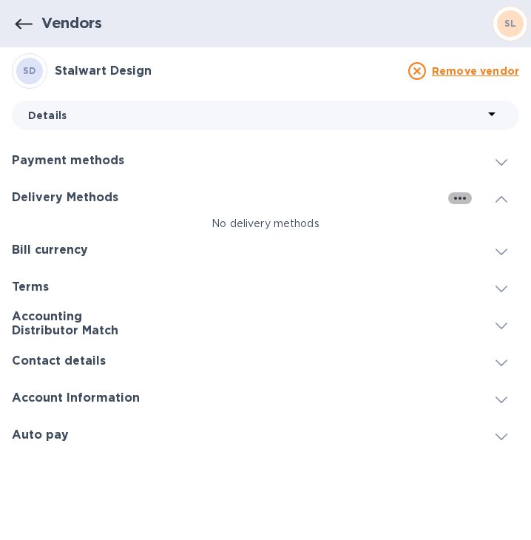
click at [463, 199] on icon "button" at bounding box center [461, 198] width 18 height 18
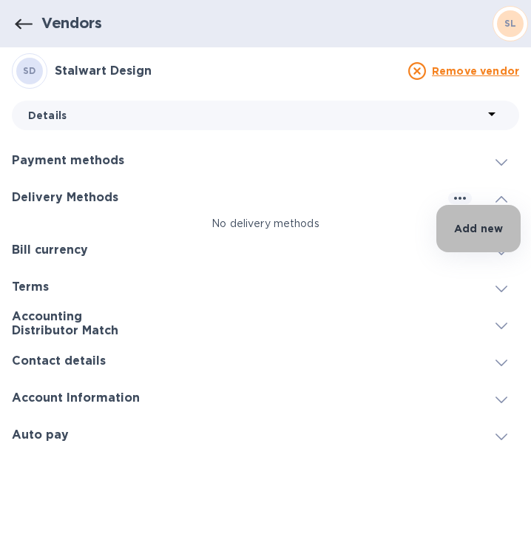
click at [479, 224] on p "Add new" at bounding box center [478, 228] width 49 height 15
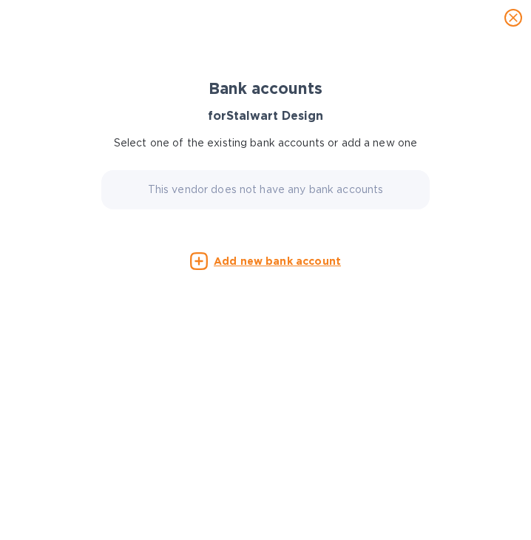
click at [323, 186] on p "This vendor does not have any bank accounts" at bounding box center [266, 190] width 236 height 16
click at [315, 265] on u "Add new bank account" at bounding box center [277, 261] width 127 height 12
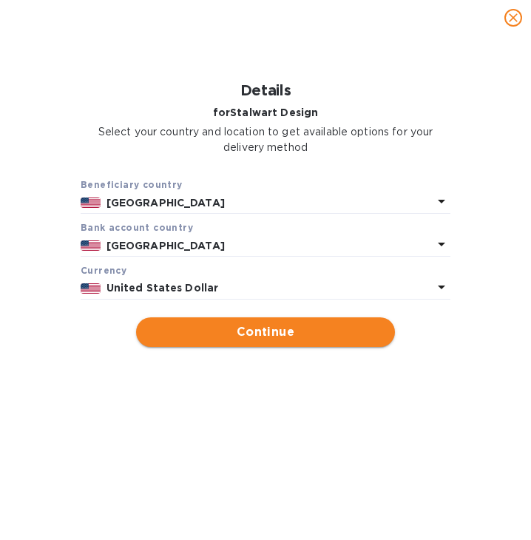
click at [274, 335] on span "Continue" at bounding box center [265, 332] width 235 height 18
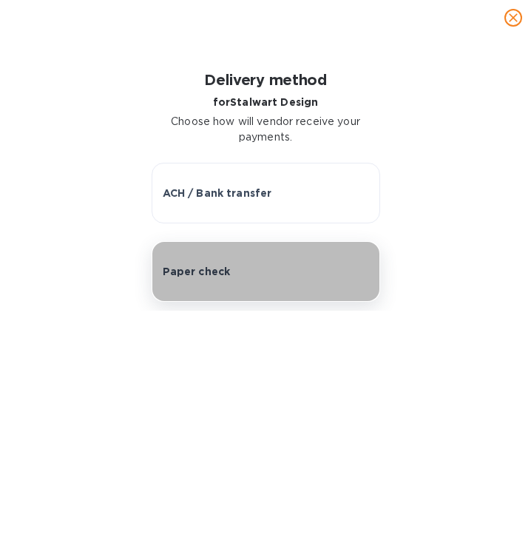
click at [249, 273] on div "Paper check" at bounding box center [266, 271] width 207 height 15
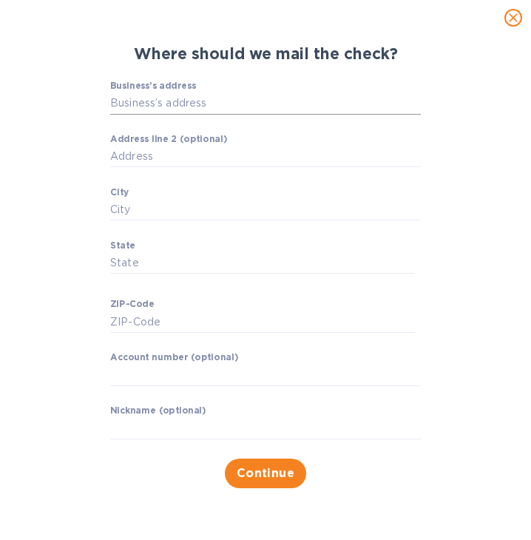
click at [210, 101] on input "Business’s address" at bounding box center [265, 104] width 311 height 22
type input "885 East 1900 North"
type input "Lehi"
type input "UT"
type input "84043"
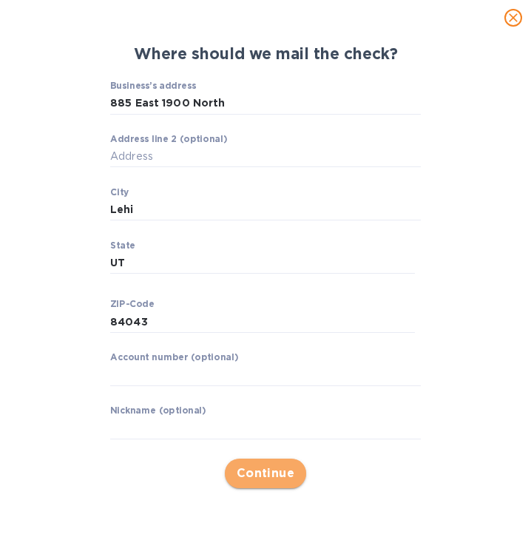
click at [275, 480] on span "Continue" at bounding box center [266, 474] width 58 height 18
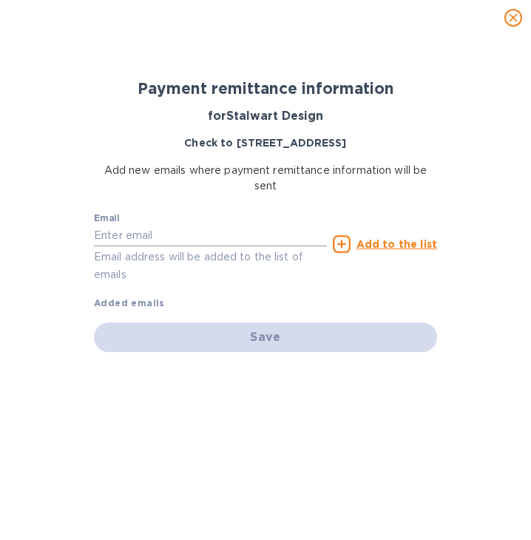
click at [141, 239] on input "text" at bounding box center [210, 236] width 233 height 22
click at [132, 245] on input "text" at bounding box center [210, 236] width 233 height 22
paste input "santiago@steelbiltt.com"
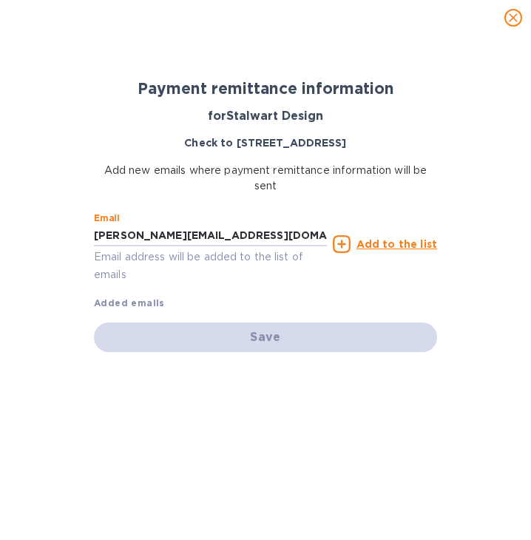
type input "santiago@steelbiltt.com"
click at [351, 241] on icon at bounding box center [342, 244] width 18 height 18
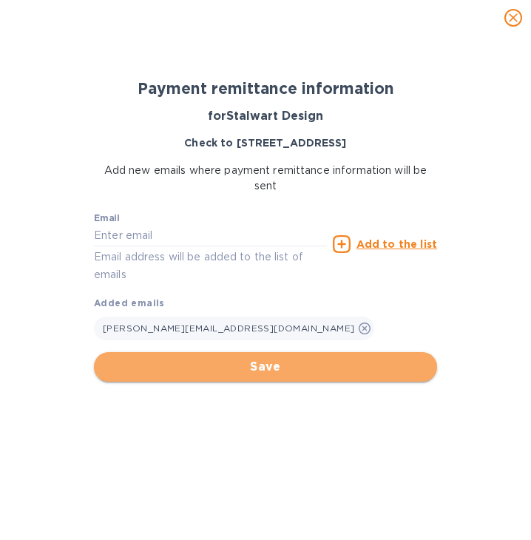
click at [323, 360] on span "Save" at bounding box center [266, 367] width 320 height 18
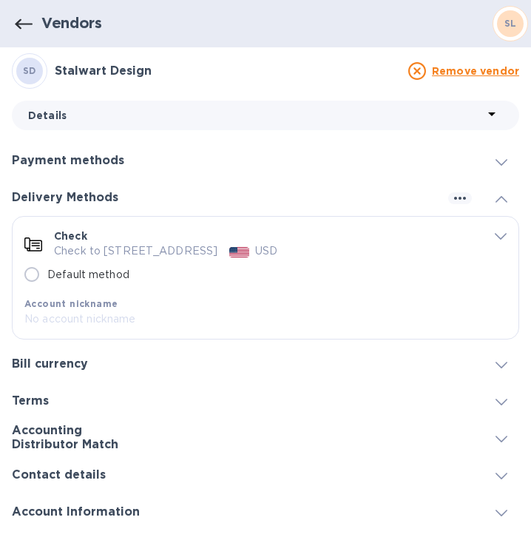
radio input "true"
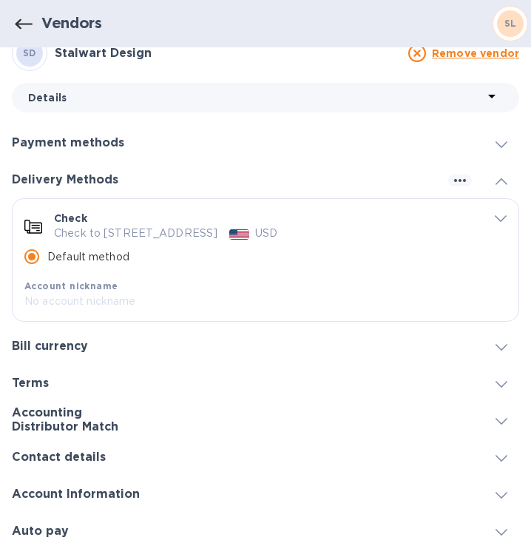
scroll to position [27, 0]
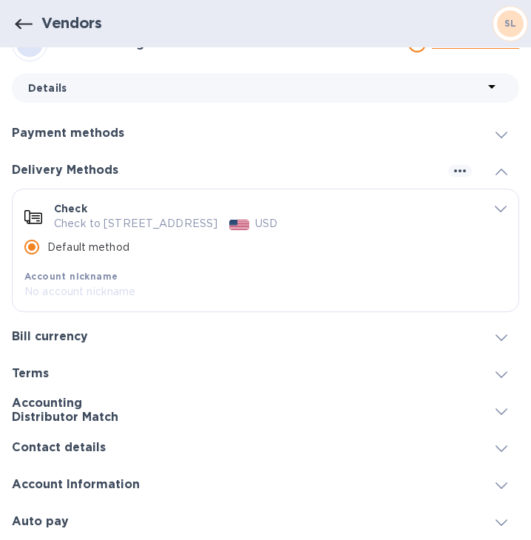
click at [496, 209] on icon "default-method" at bounding box center [501, 209] width 12 height 7
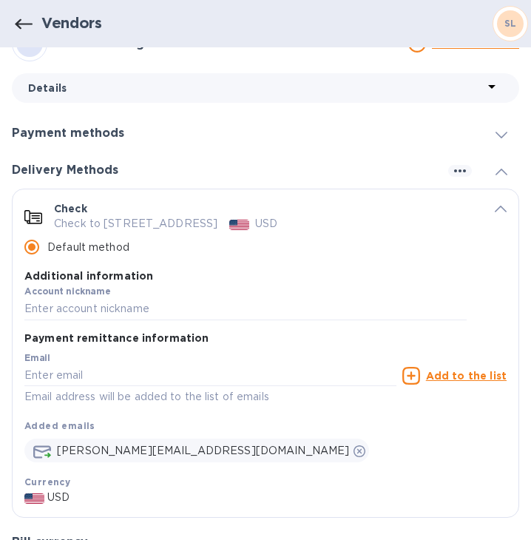
click at [496, 171] on icon at bounding box center [502, 172] width 12 height 7
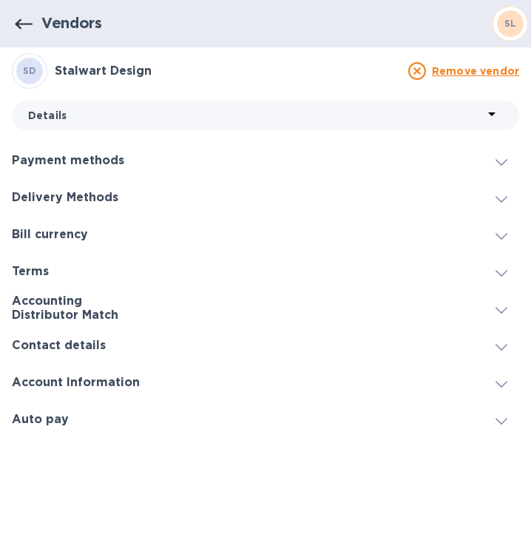
click at [20, 28] on icon "button" at bounding box center [24, 24] width 18 height 10
click at [28, 24] on icon "button" at bounding box center [24, 25] width 18 height 18
click at [525, 19] on div "SL" at bounding box center [511, 24] width 36 height 36
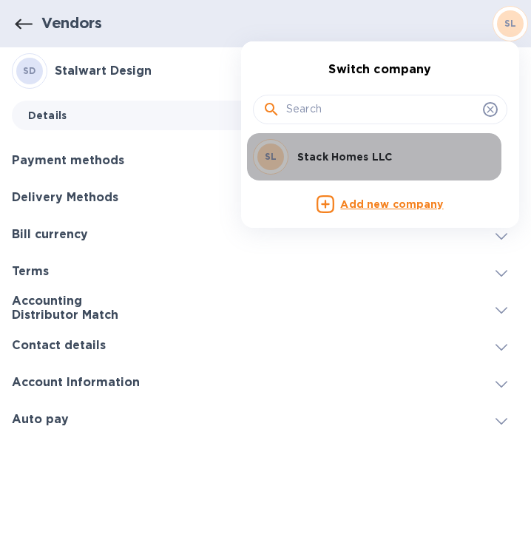
click at [342, 158] on p "Stack Homes LLC" at bounding box center [391, 157] width 187 height 15
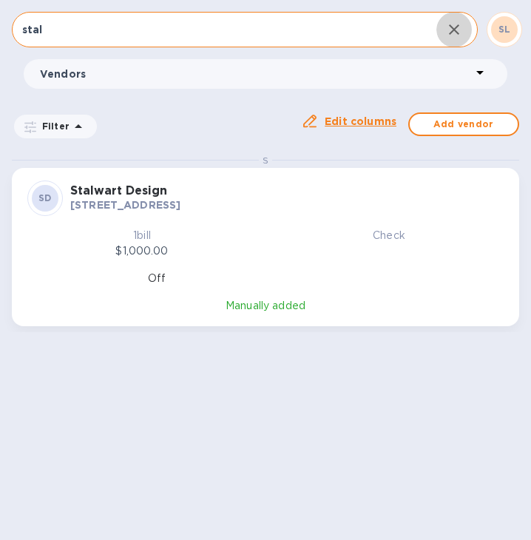
click at [451, 30] on icon "button" at bounding box center [455, 30] width 18 height 18
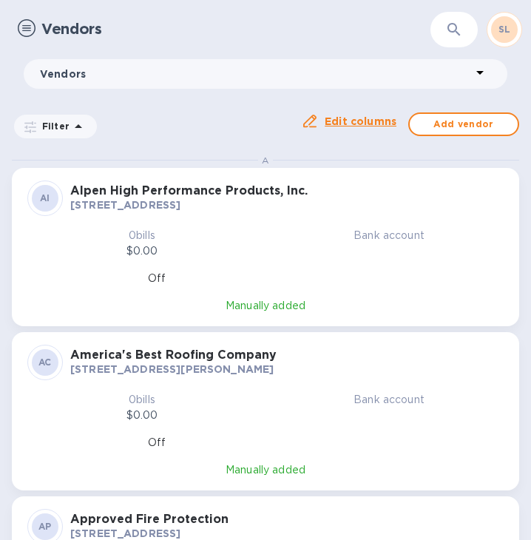
click at [33, 33] on img at bounding box center [27, 28] width 18 height 18
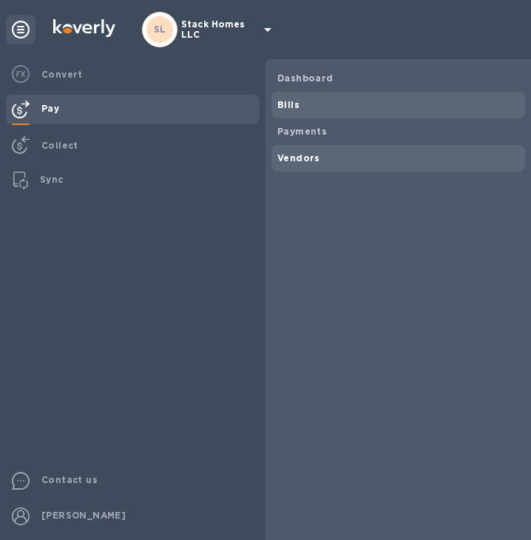
click at [292, 107] on b "Bills" at bounding box center [289, 104] width 22 height 11
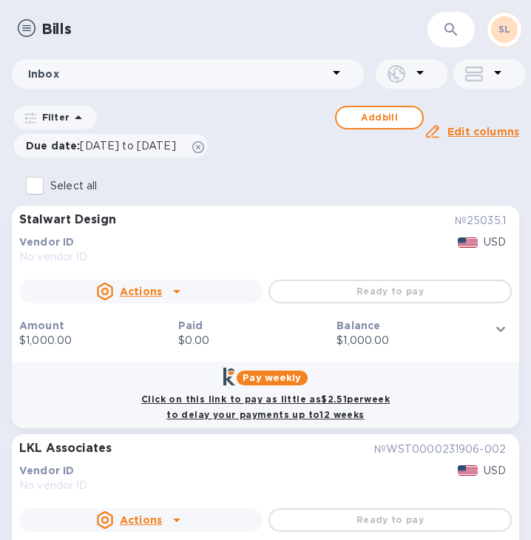
click at [259, 404] on b "Click on this link to pay as little as $2.51 per week to delay your payments up…" at bounding box center [265, 407] width 249 height 27
click at [243, 374] on b "Pay weekly" at bounding box center [272, 377] width 58 height 11
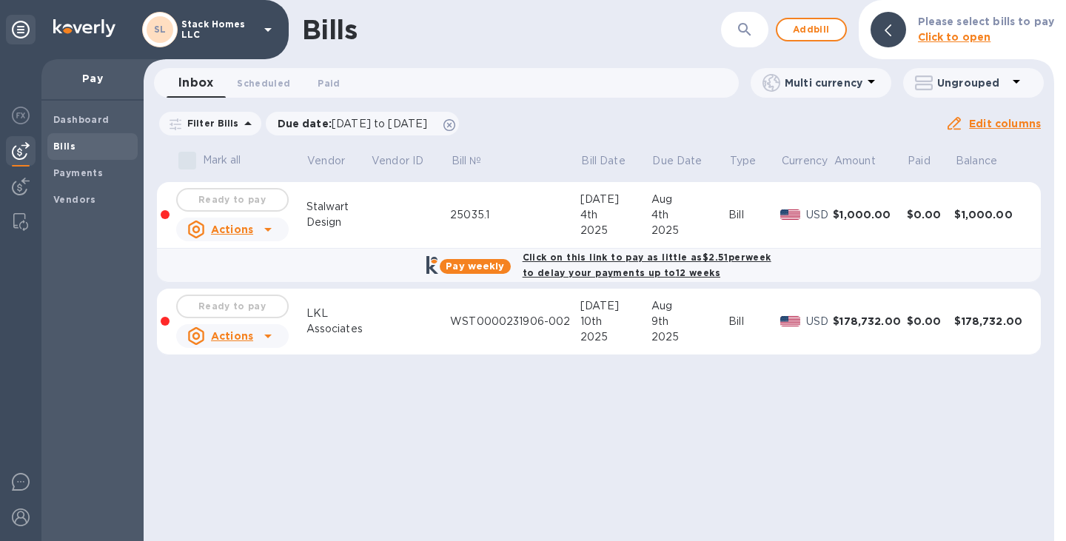
click at [271, 233] on icon at bounding box center [268, 230] width 18 height 18
click at [261, 228] on div at bounding box center [533, 270] width 1066 height 541
click at [252, 195] on div "Ready to pay" at bounding box center [232, 200] width 118 height 30
click at [690, 260] on b "Click on this link to pay as little as $2.51 per week to delay your payments up…" at bounding box center [647, 265] width 249 height 27
click at [884, 35] on div at bounding box center [888, 30] width 36 height 36
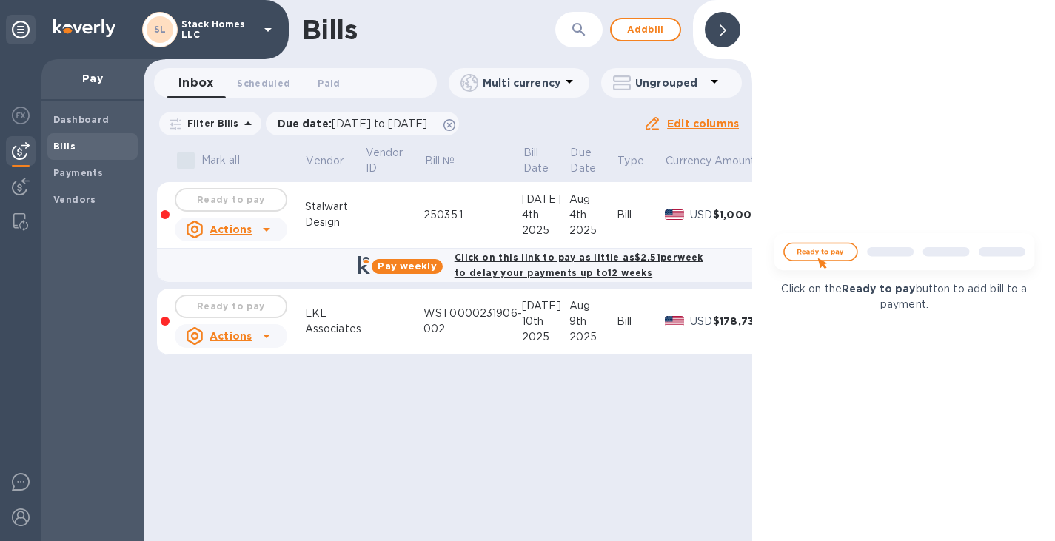
click at [228, 200] on div "Ready to pay" at bounding box center [231, 200] width 118 height 30
click at [501, 259] on b "Click on this link to pay as little as $2.51 per week to delay your payments up…" at bounding box center [578, 265] width 249 height 27
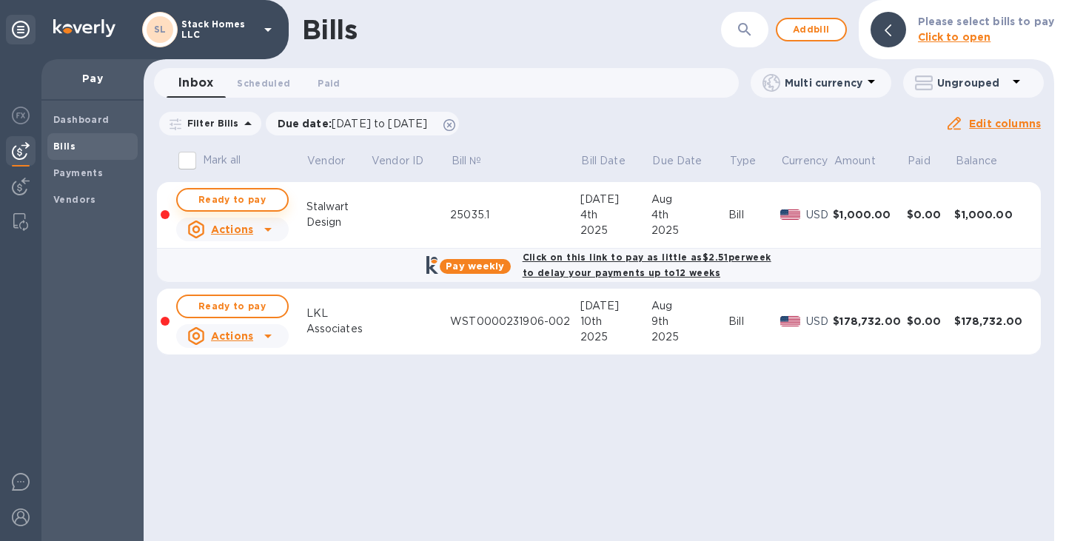
click at [249, 202] on span "Ready to pay" at bounding box center [232, 200] width 86 height 18
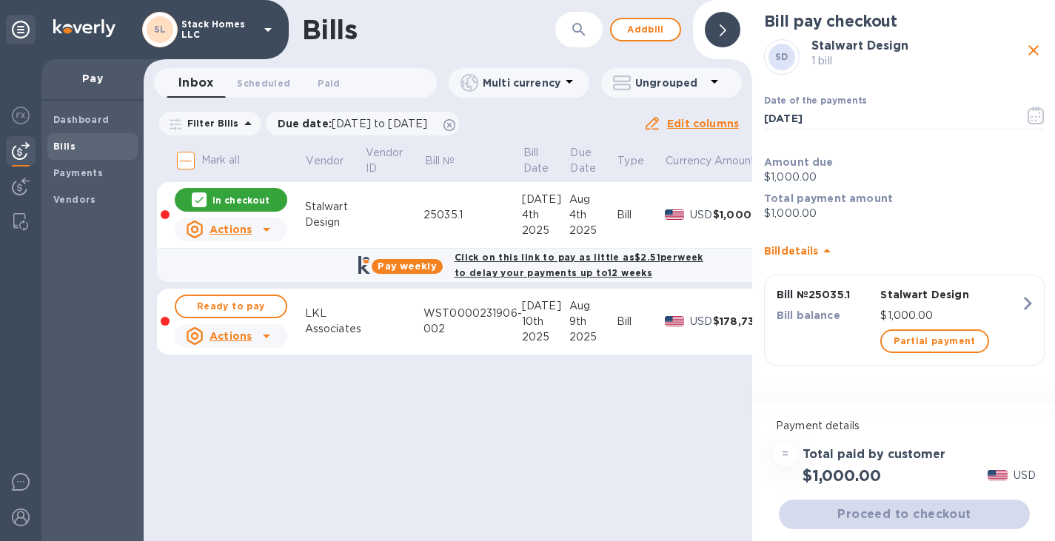
scroll to position [11, 0]
